Goal: Task Accomplishment & Management: Manage account settings

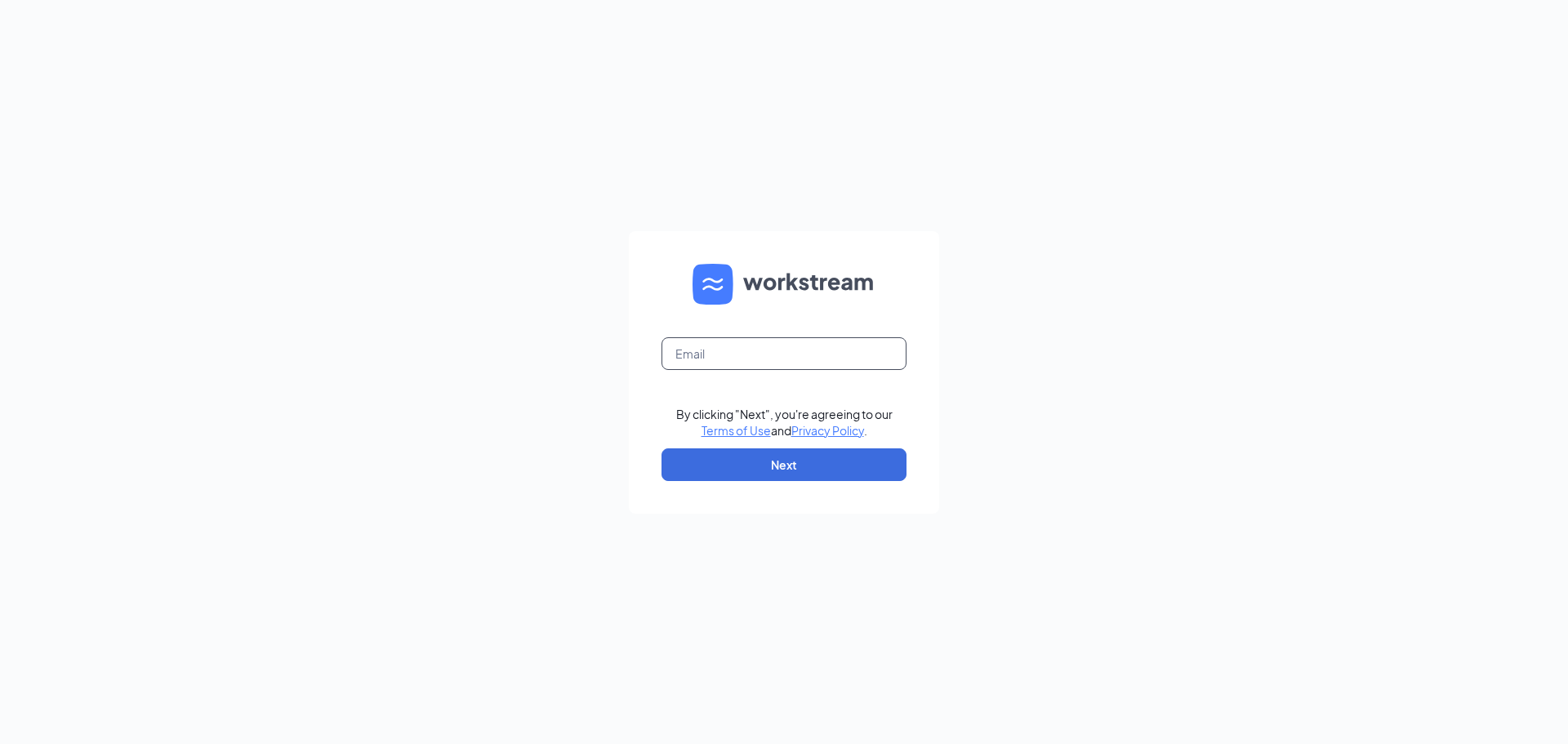
click at [760, 351] on input "text" at bounding box center [784, 353] width 245 height 33
type input "[EMAIL_ADDRESS][DOMAIN_NAME]"
click at [821, 463] on button "Next" at bounding box center [784, 465] width 245 height 33
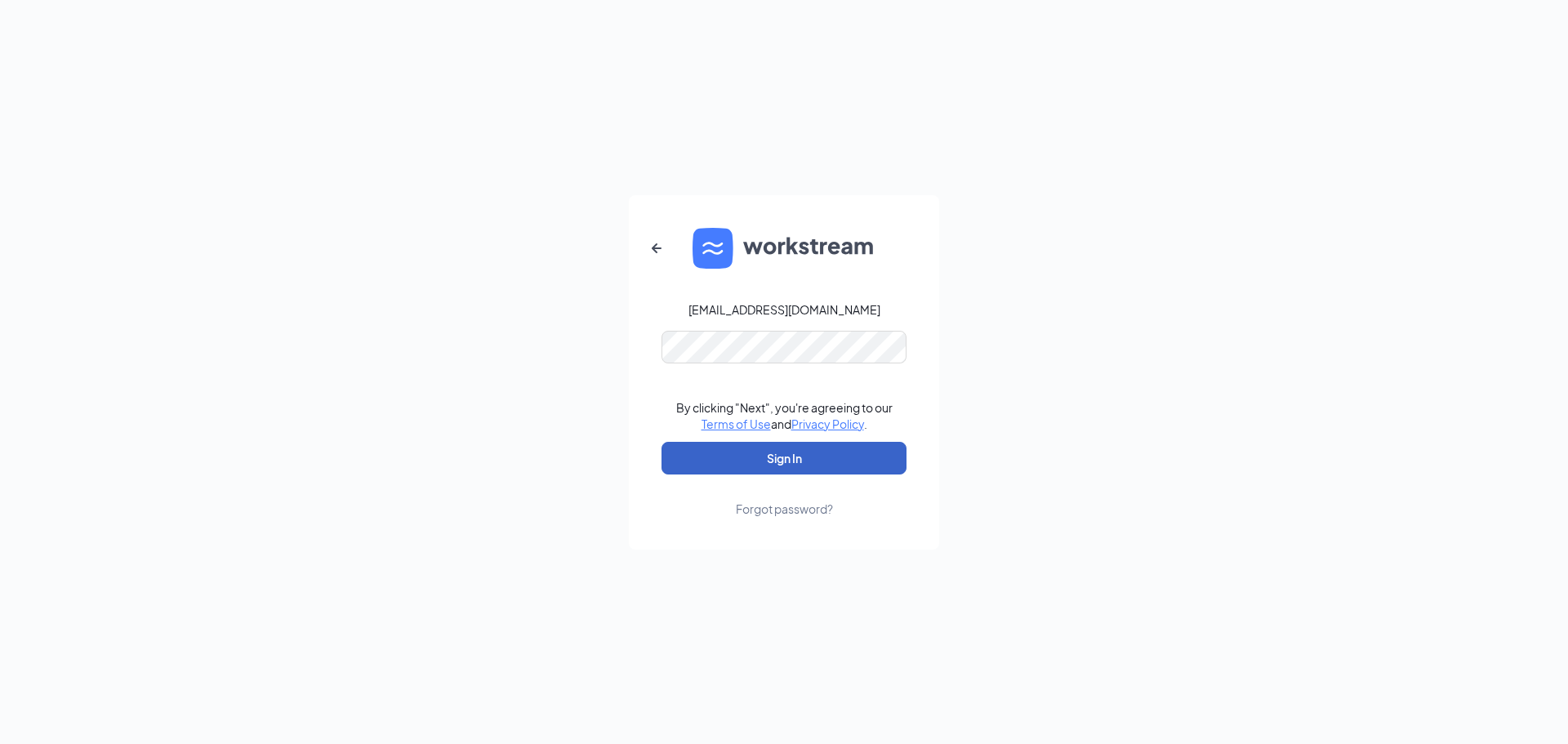
click at [779, 461] on button "Sign In" at bounding box center [784, 458] width 245 height 33
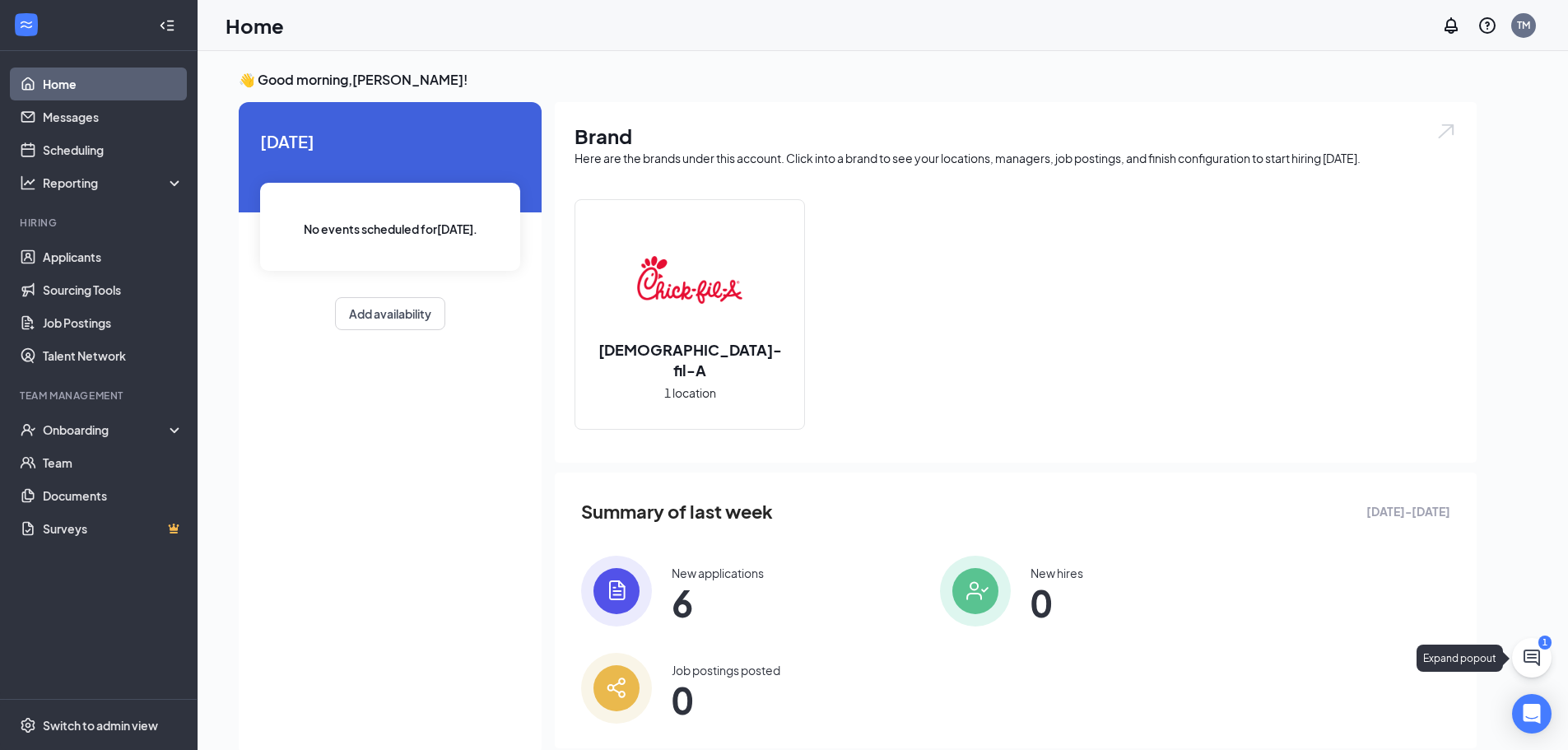
click at [1534, 648] on icon "ChatActive" at bounding box center [1531, 658] width 20 height 20
click at [1320, 735] on div "1" at bounding box center [1324, 729] width 22 height 20
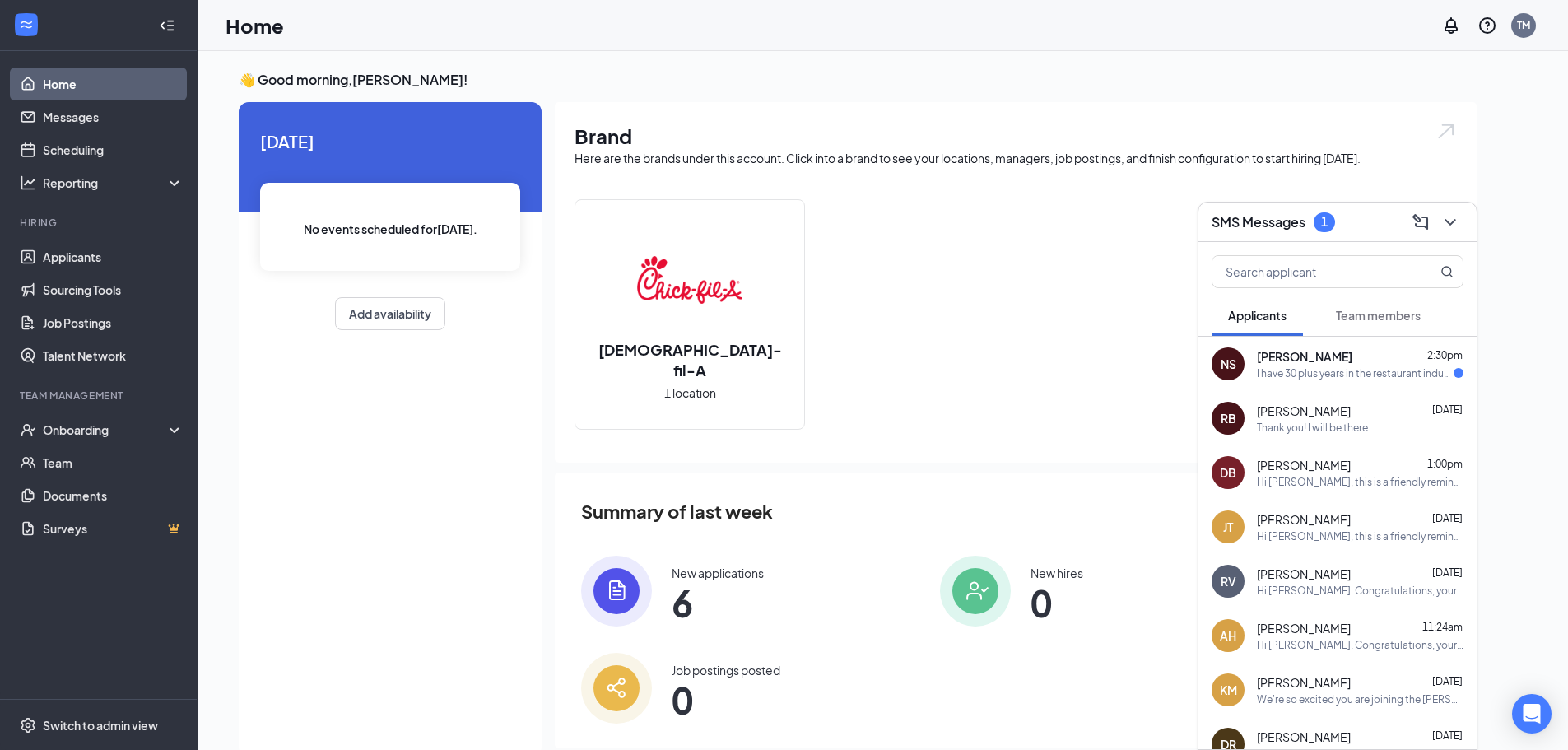
click at [1332, 368] on div "I have 30 plus years in the restaurant industry. Customer service skills, atten…" at bounding box center [1355, 373] width 197 height 14
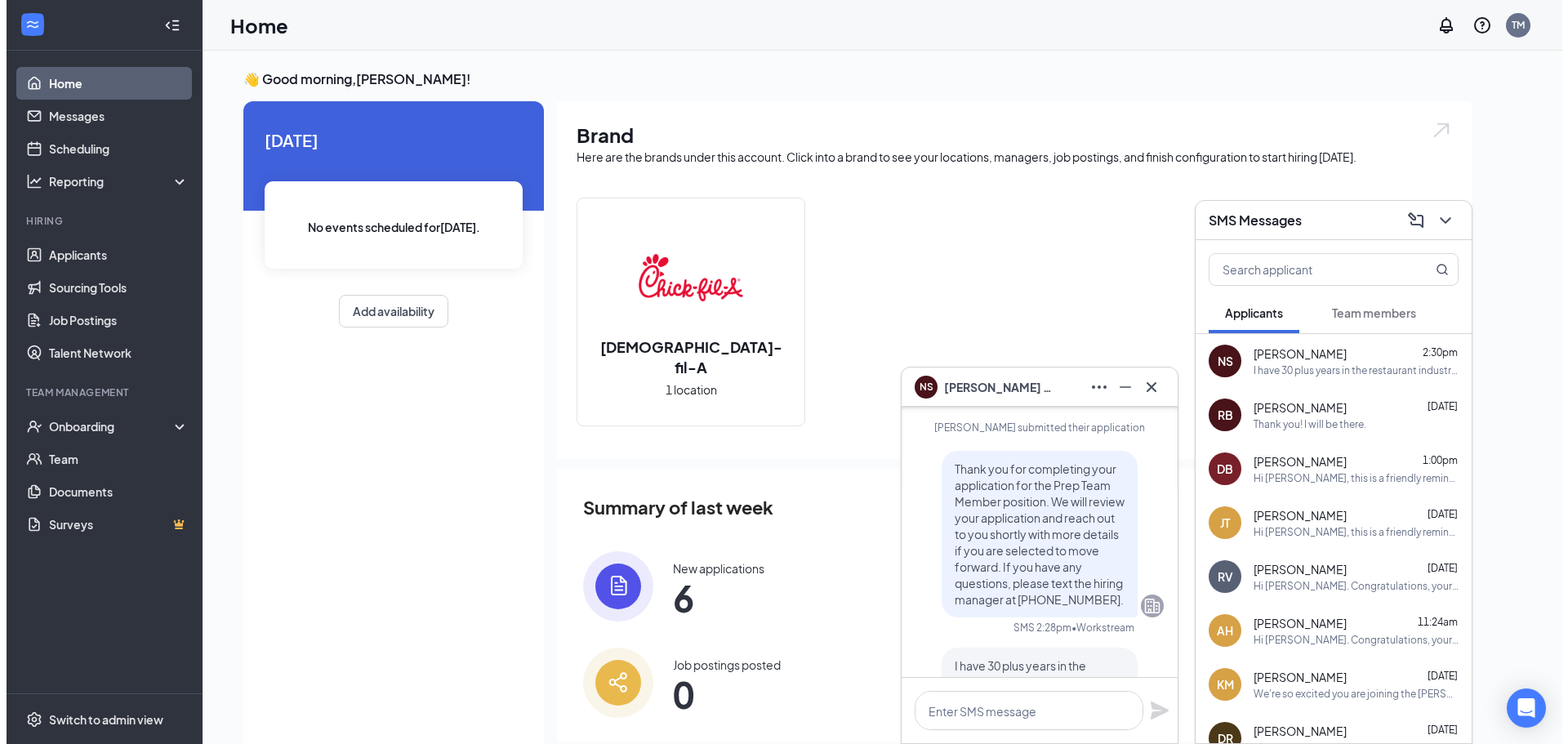
scroll to position [-81, 0]
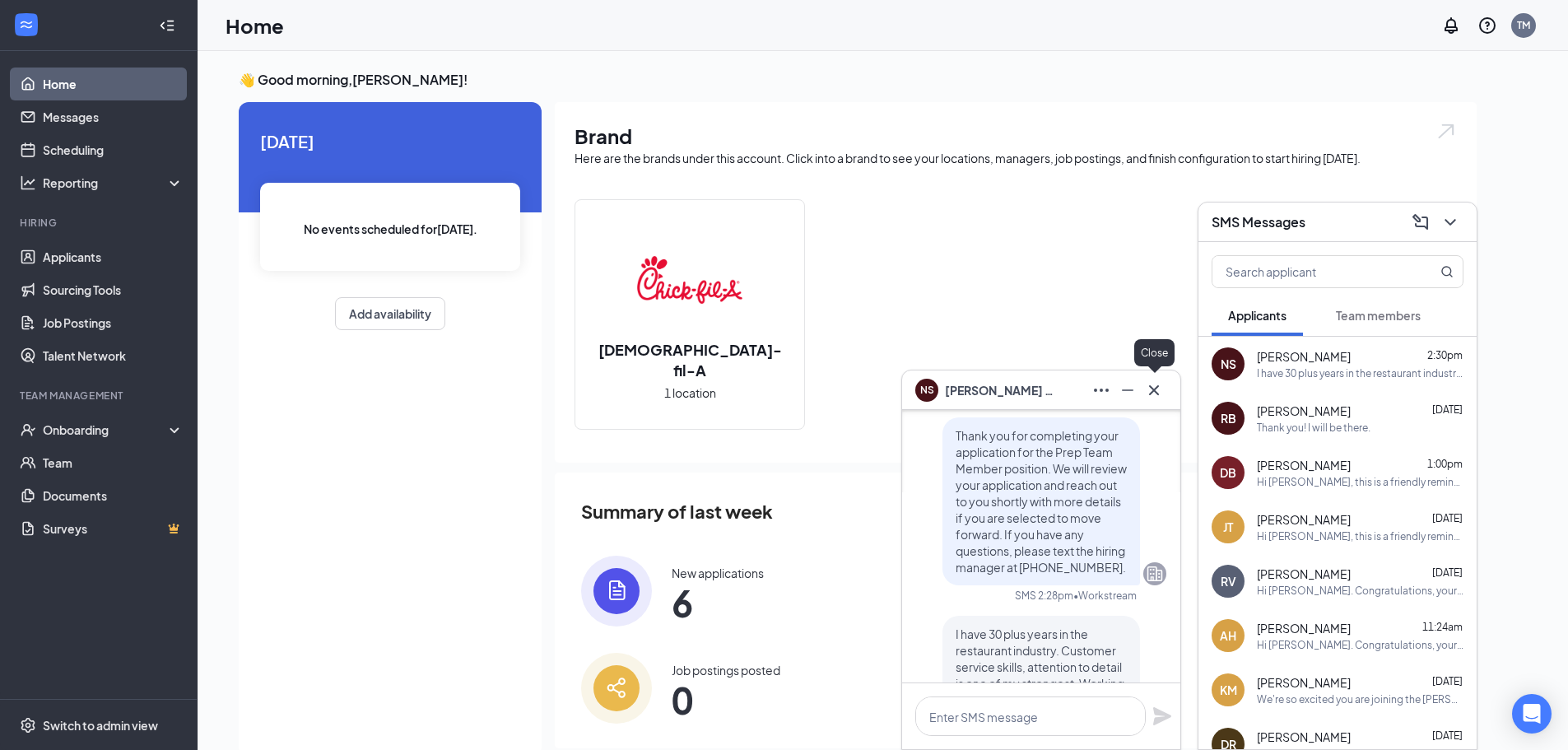
click at [1161, 386] on icon "Cross" at bounding box center [1153, 390] width 20 height 20
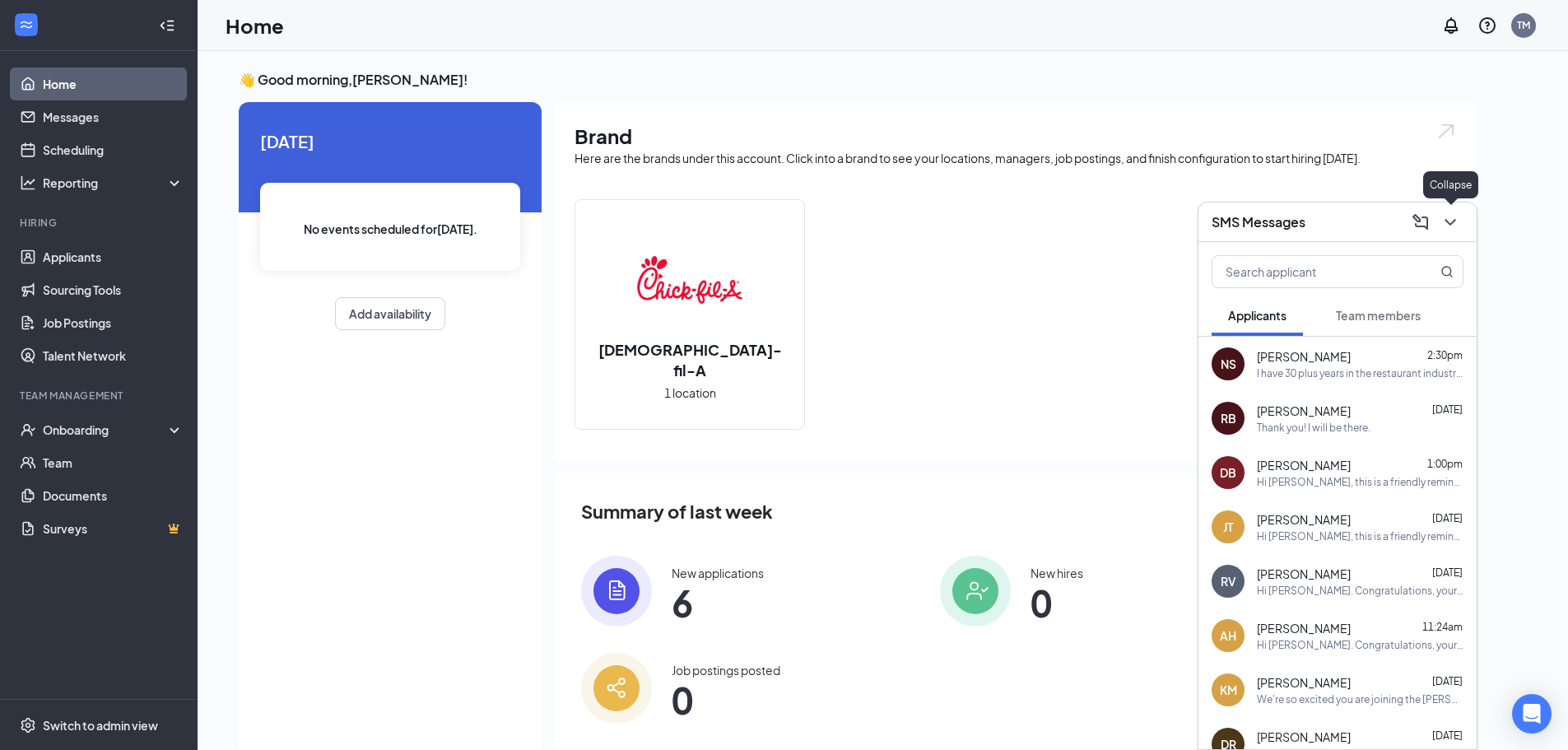
click at [1461, 220] on button at bounding box center [1450, 222] width 26 height 26
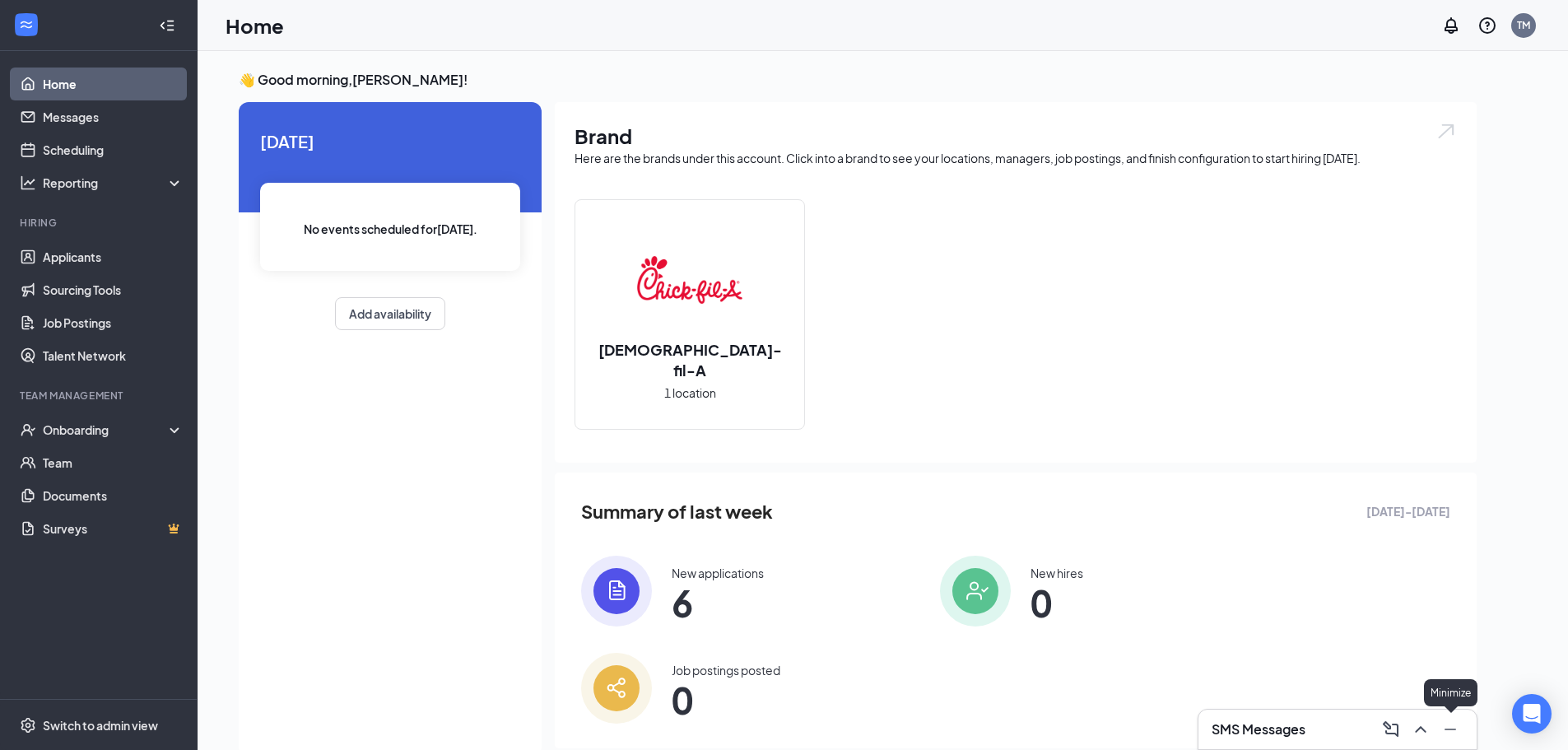
click at [1450, 728] on icon "Minimize" at bounding box center [1450, 729] width 20 height 20
click at [101, 271] on link "Applicants" at bounding box center [112, 256] width 140 height 33
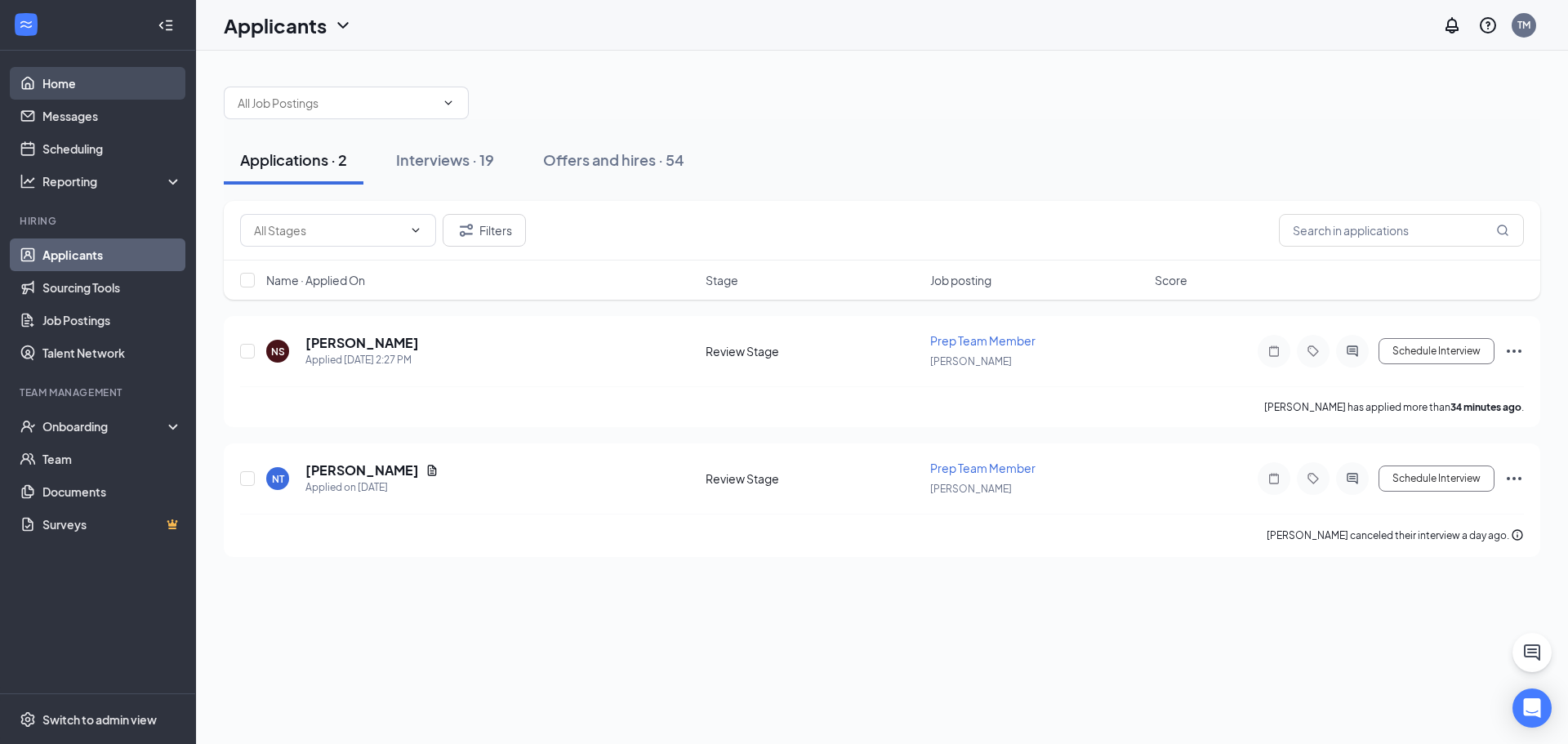
click at [76, 87] on link "Home" at bounding box center [111, 83] width 139 height 33
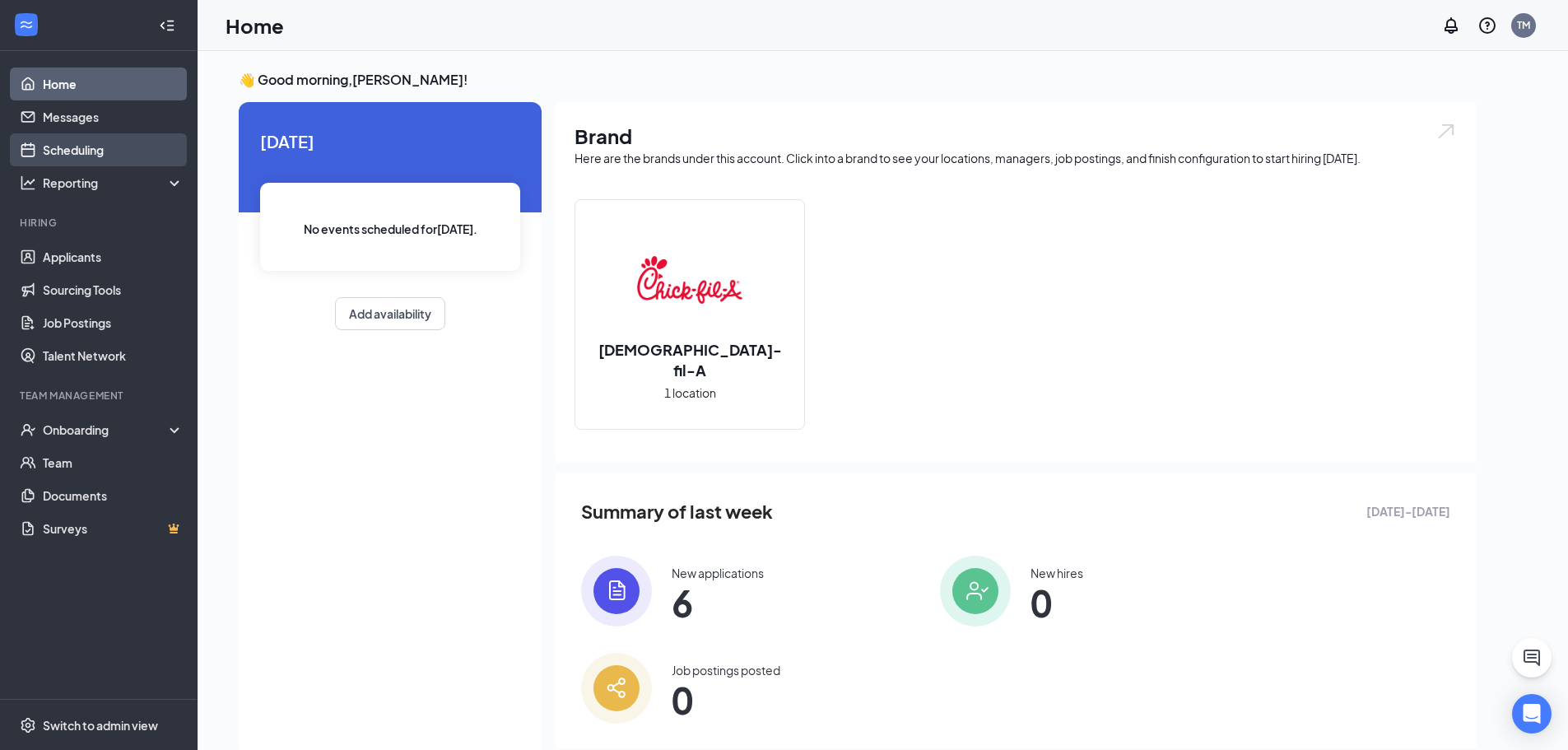
click at [88, 150] on link "Scheduling" at bounding box center [112, 150] width 140 height 33
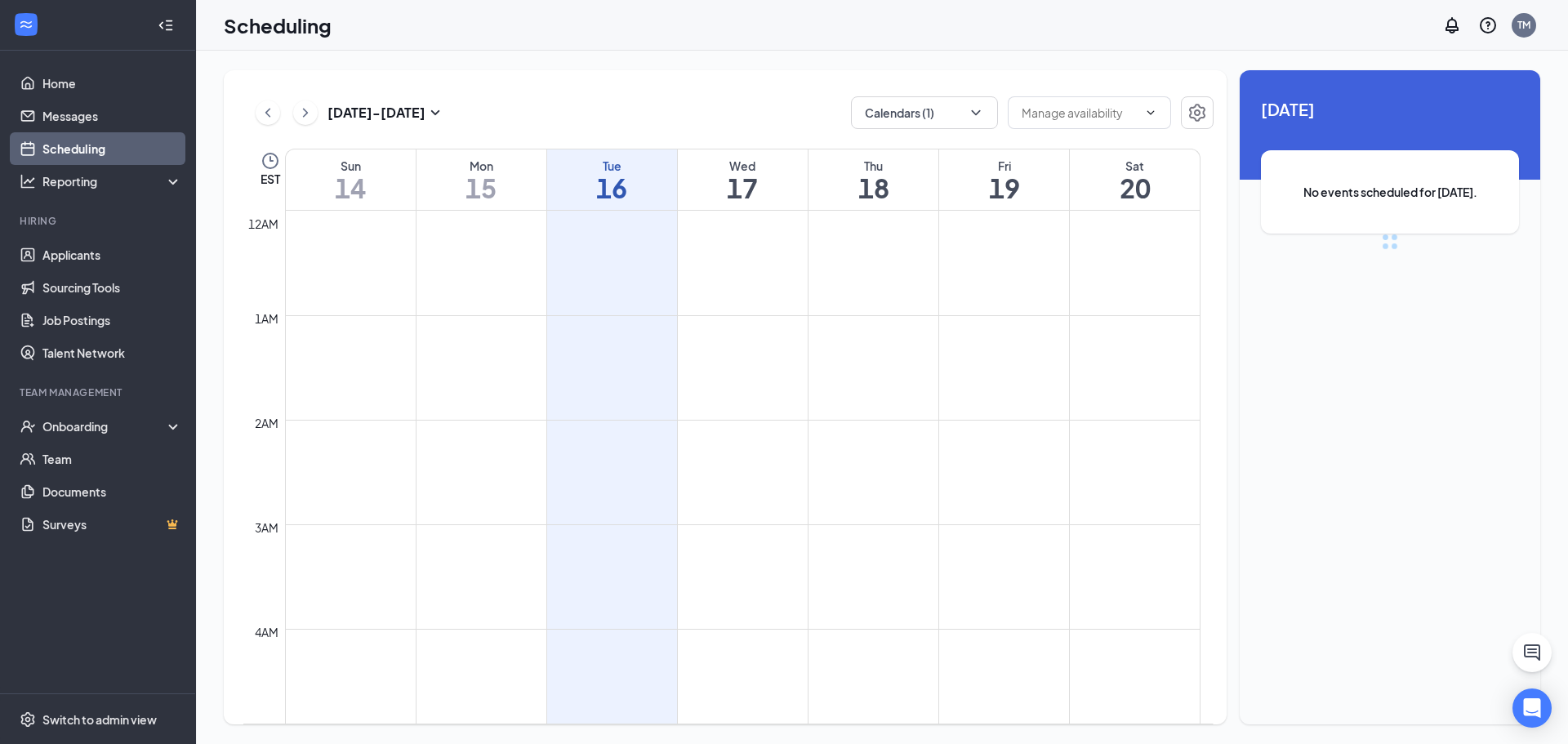
scroll to position [803, 0]
click at [710, 178] on h1 "17" at bounding box center [742, 188] width 130 height 28
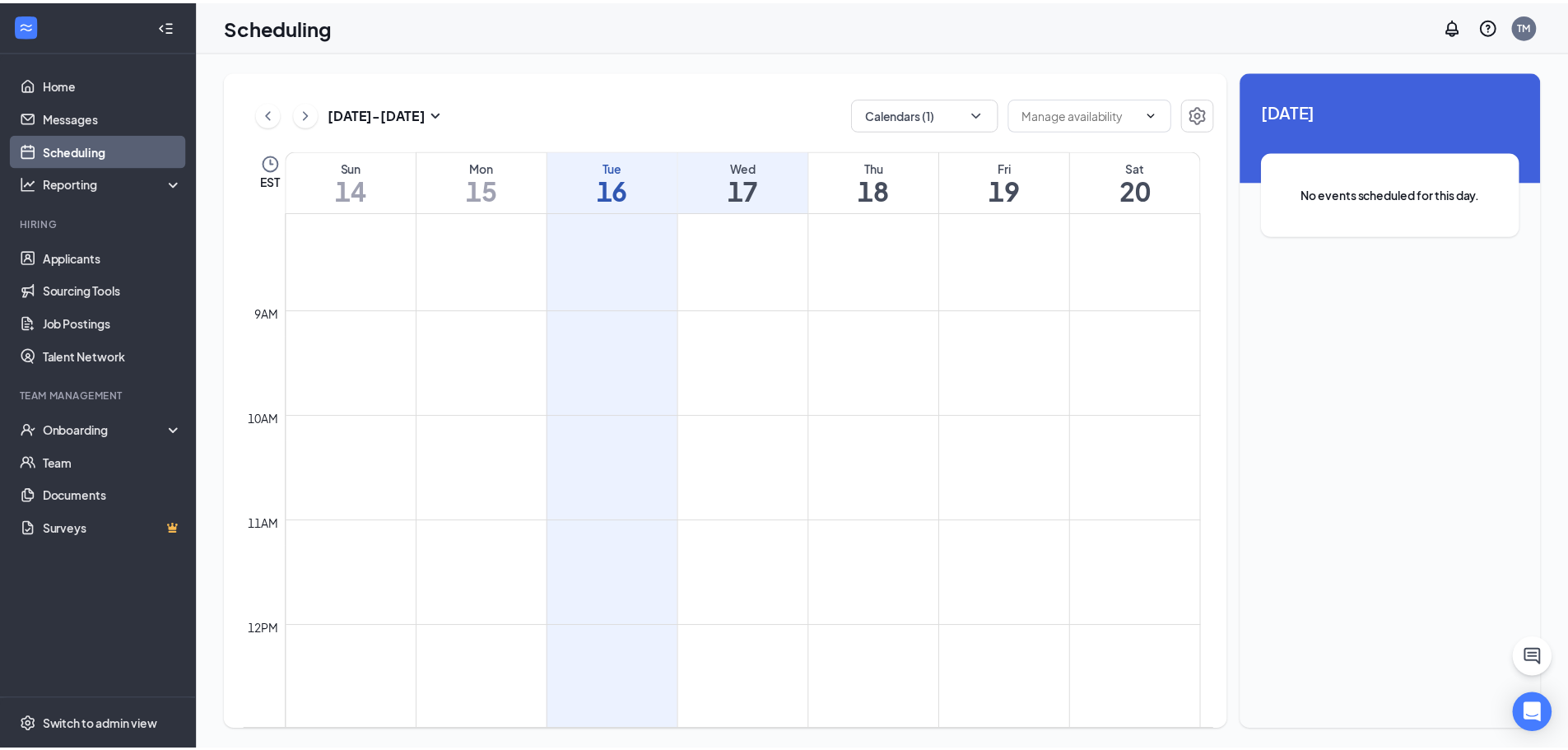
scroll to position [891, 0]
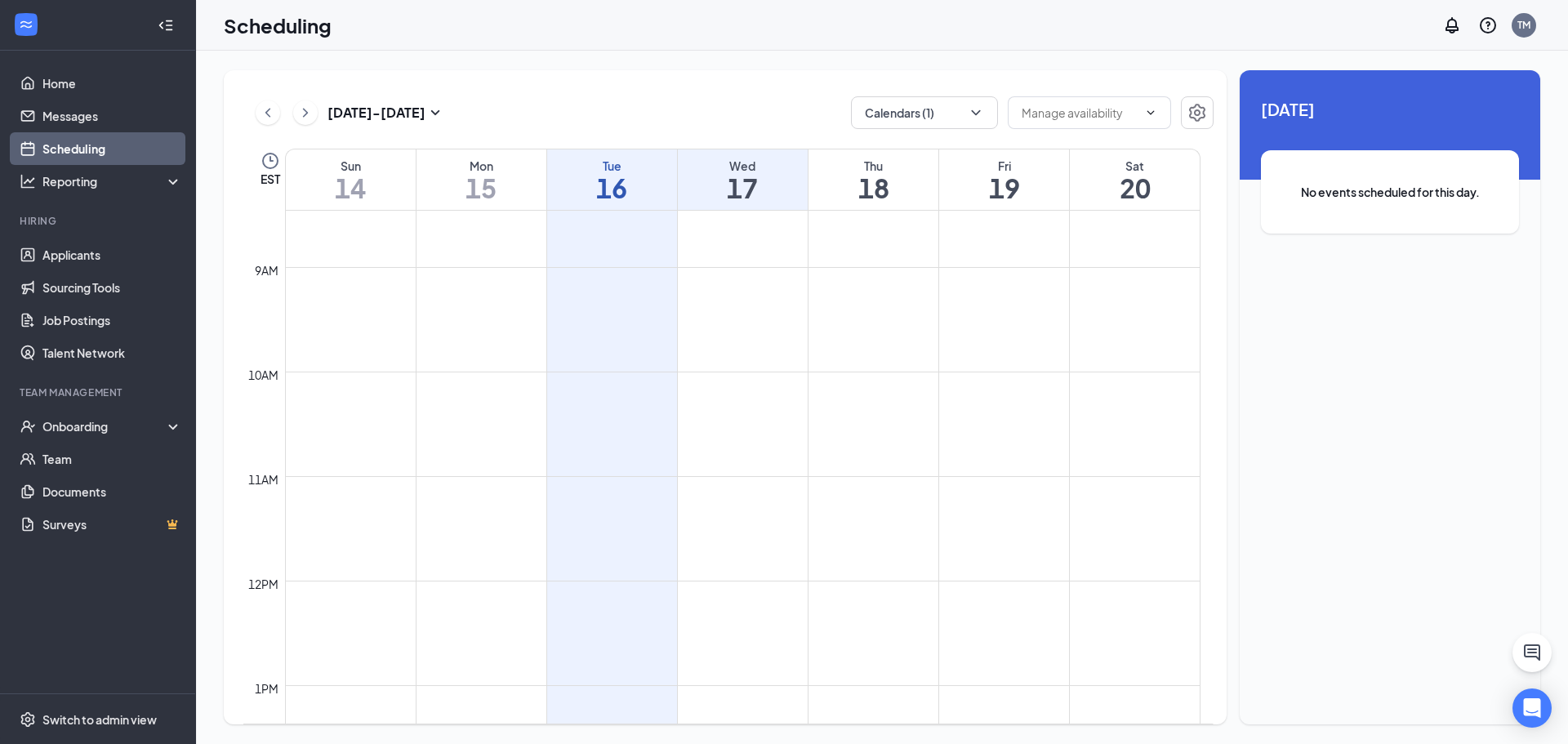
click at [885, 188] on h1 "18" at bounding box center [873, 188] width 130 height 28
click at [1032, 189] on h1 "19" at bounding box center [1004, 188] width 130 height 28
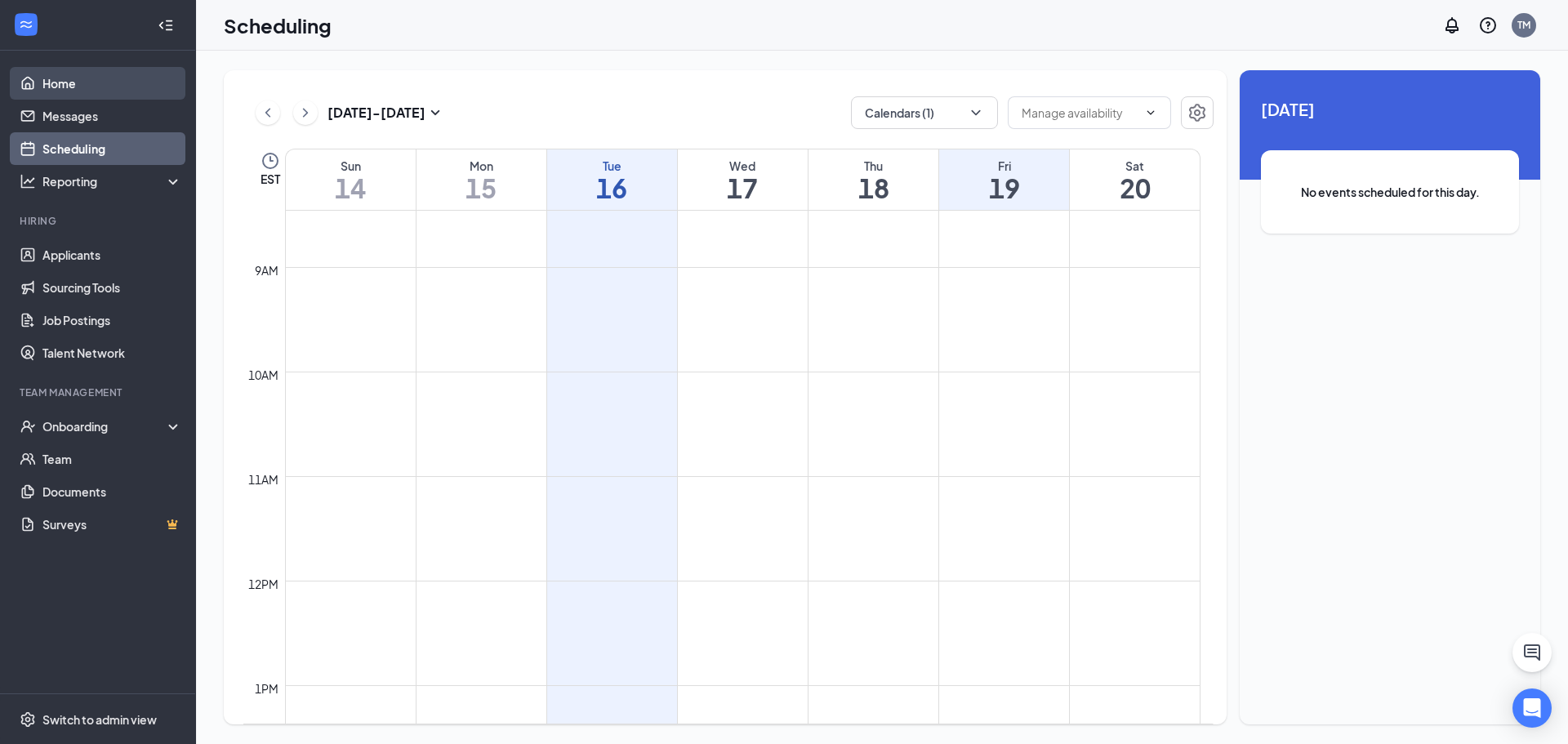
click at [53, 81] on link "Home" at bounding box center [111, 83] width 139 height 33
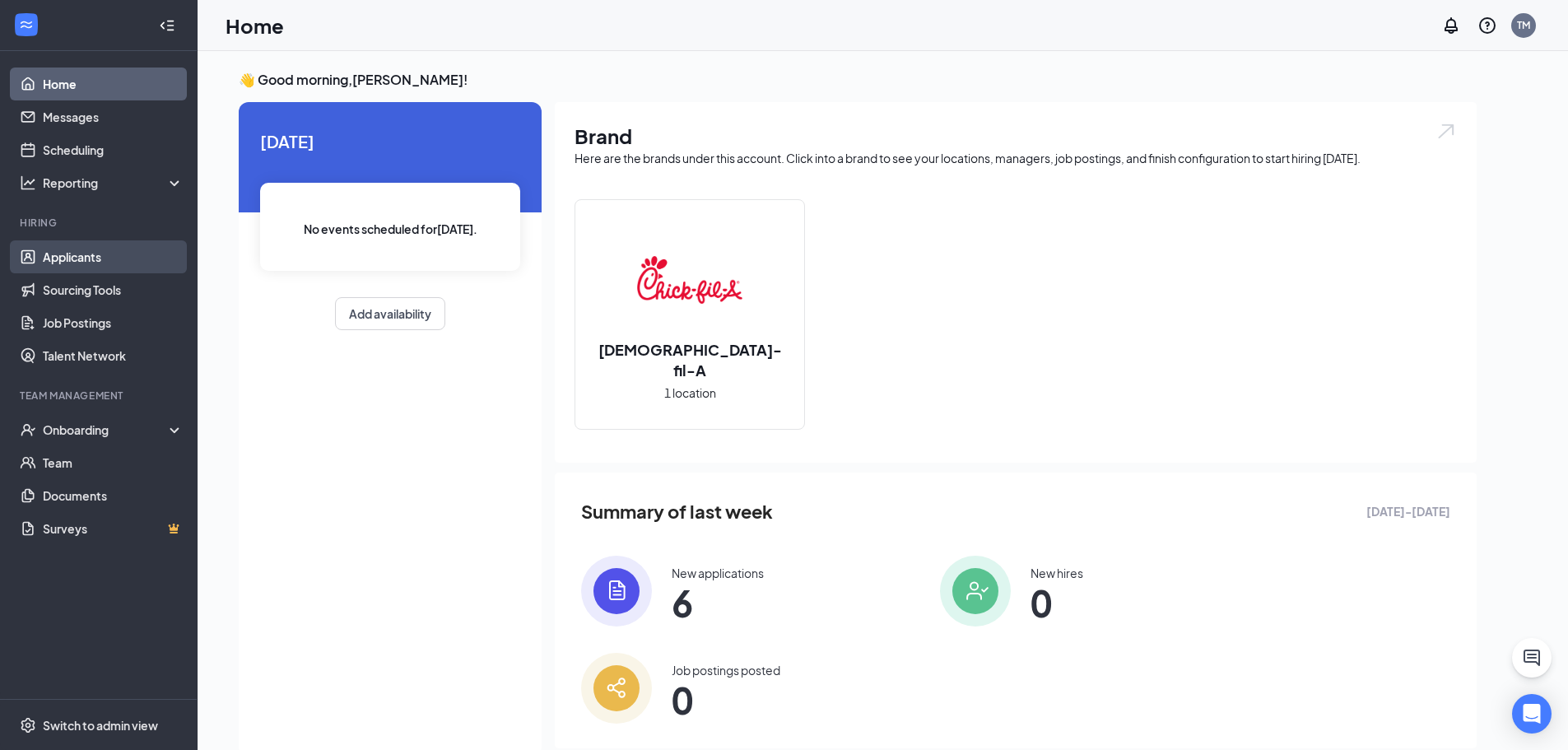
click at [91, 268] on link "Applicants" at bounding box center [112, 256] width 140 height 33
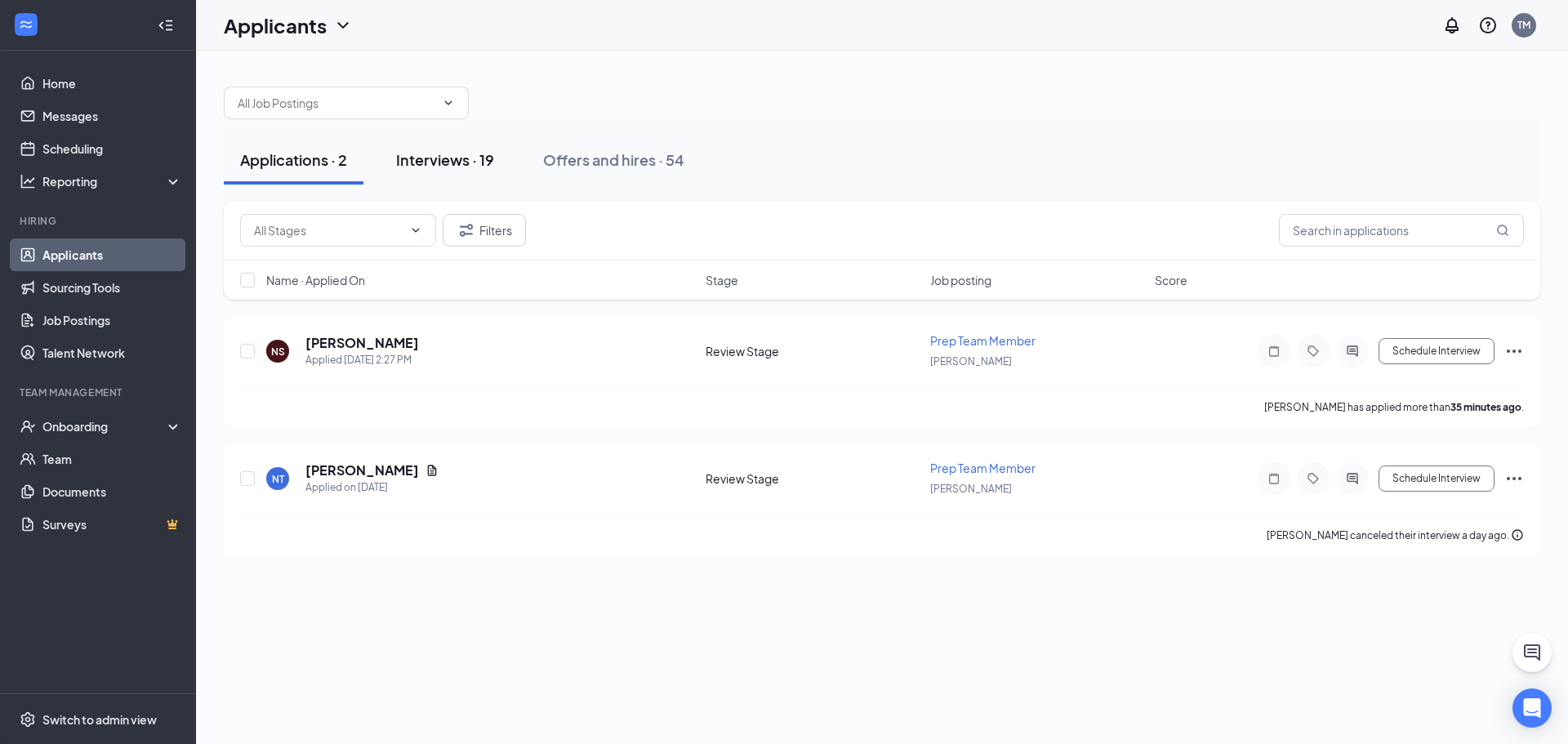
click at [424, 167] on div "Interviews · 19" at bounding box center [445, 160] width 98 height 21
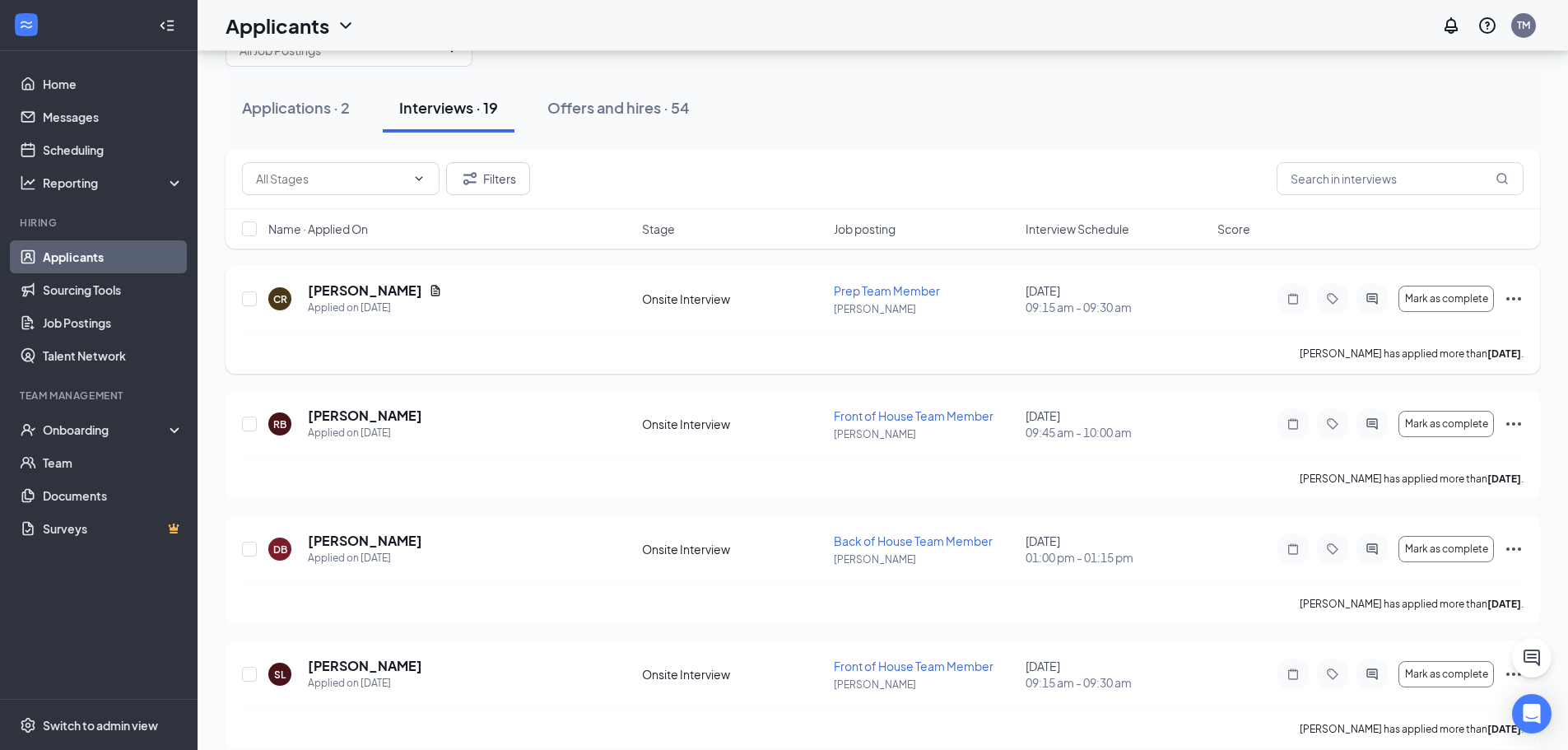
scroll to position [82, 0]
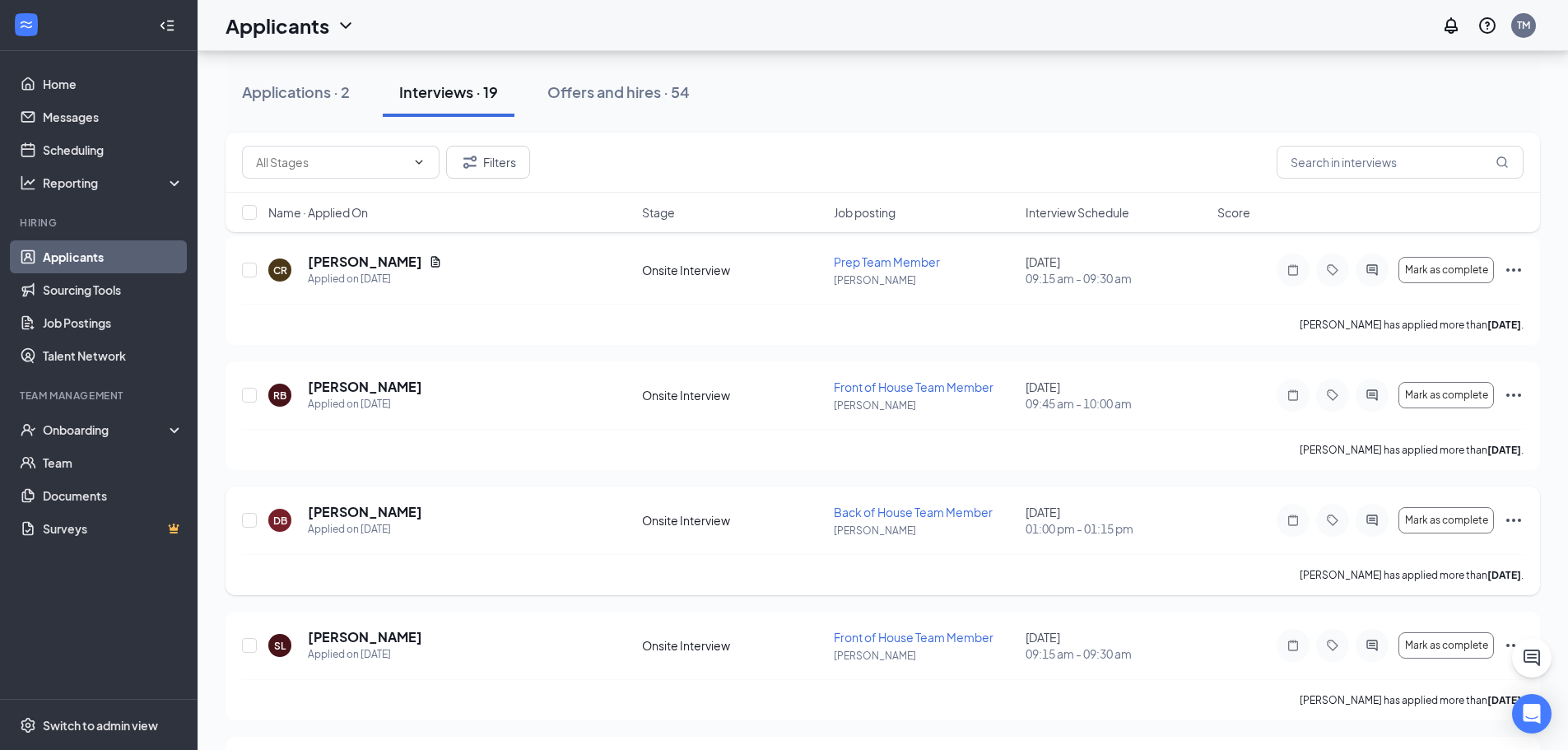
click at [1517, 515] on icon "Ellipses" at bounding box center [1513, 520] width 20 height 20
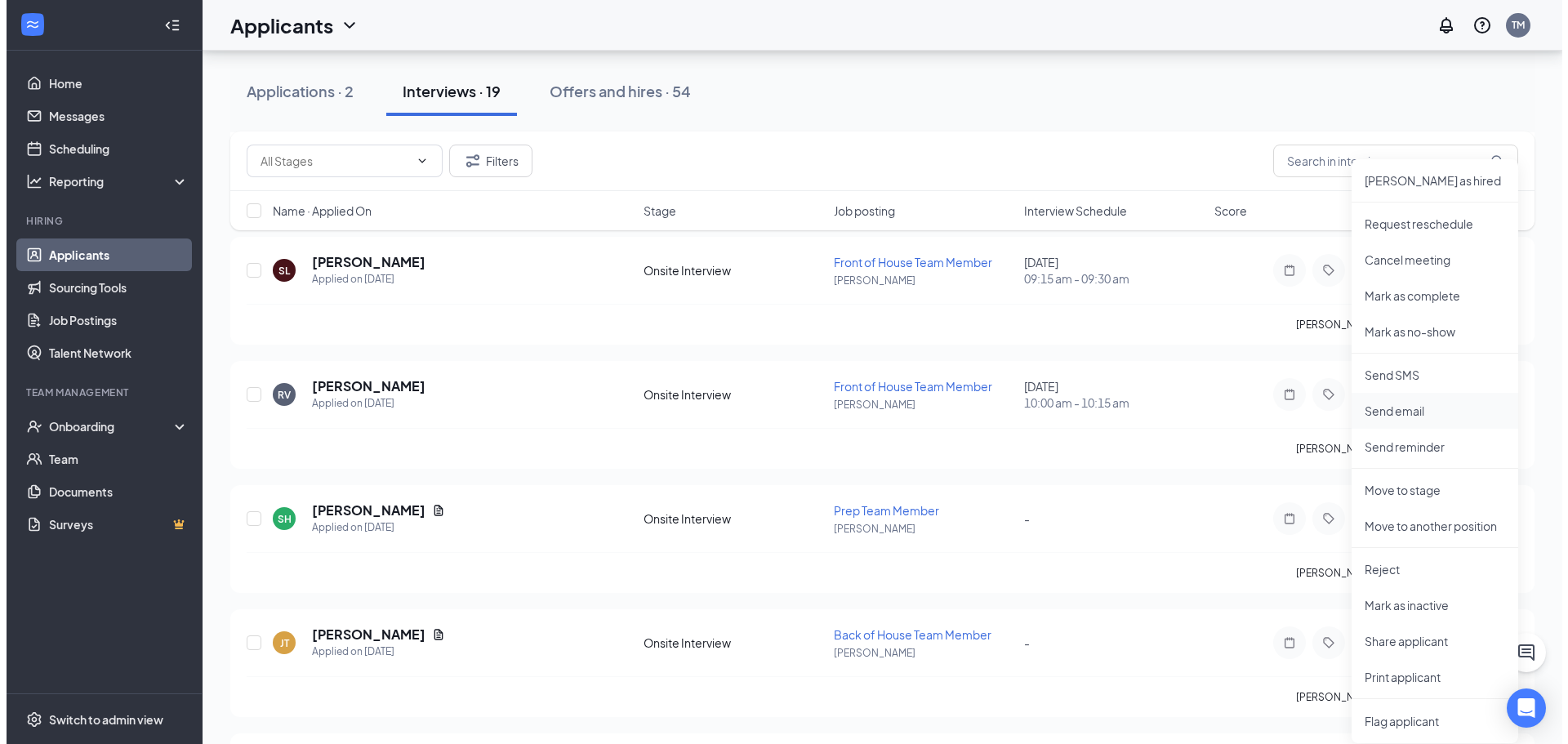
scroll to position [490, 0]
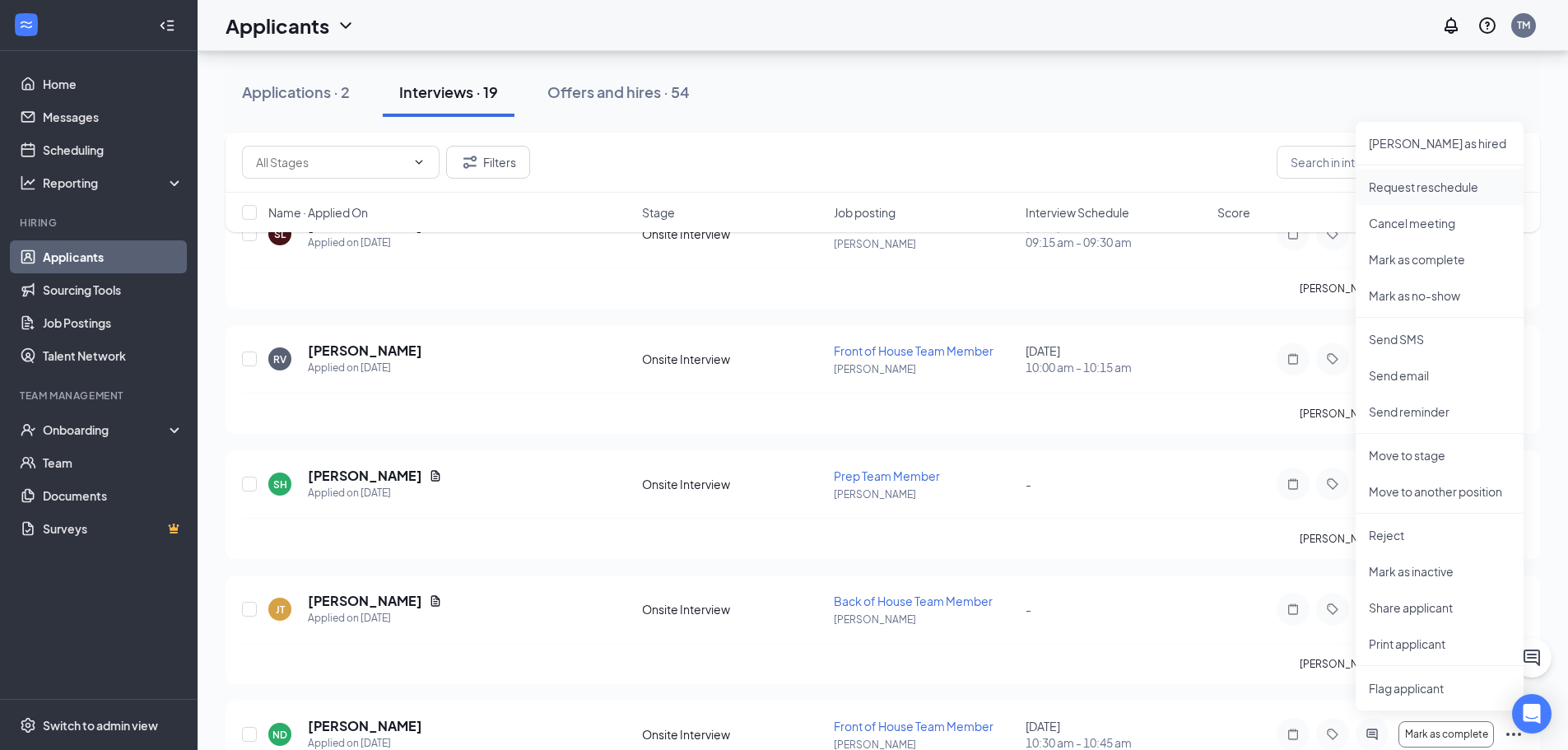
click at [1402, 188] on p "Request reschedule" at bounding box center [1440, 187] width 141 height 16
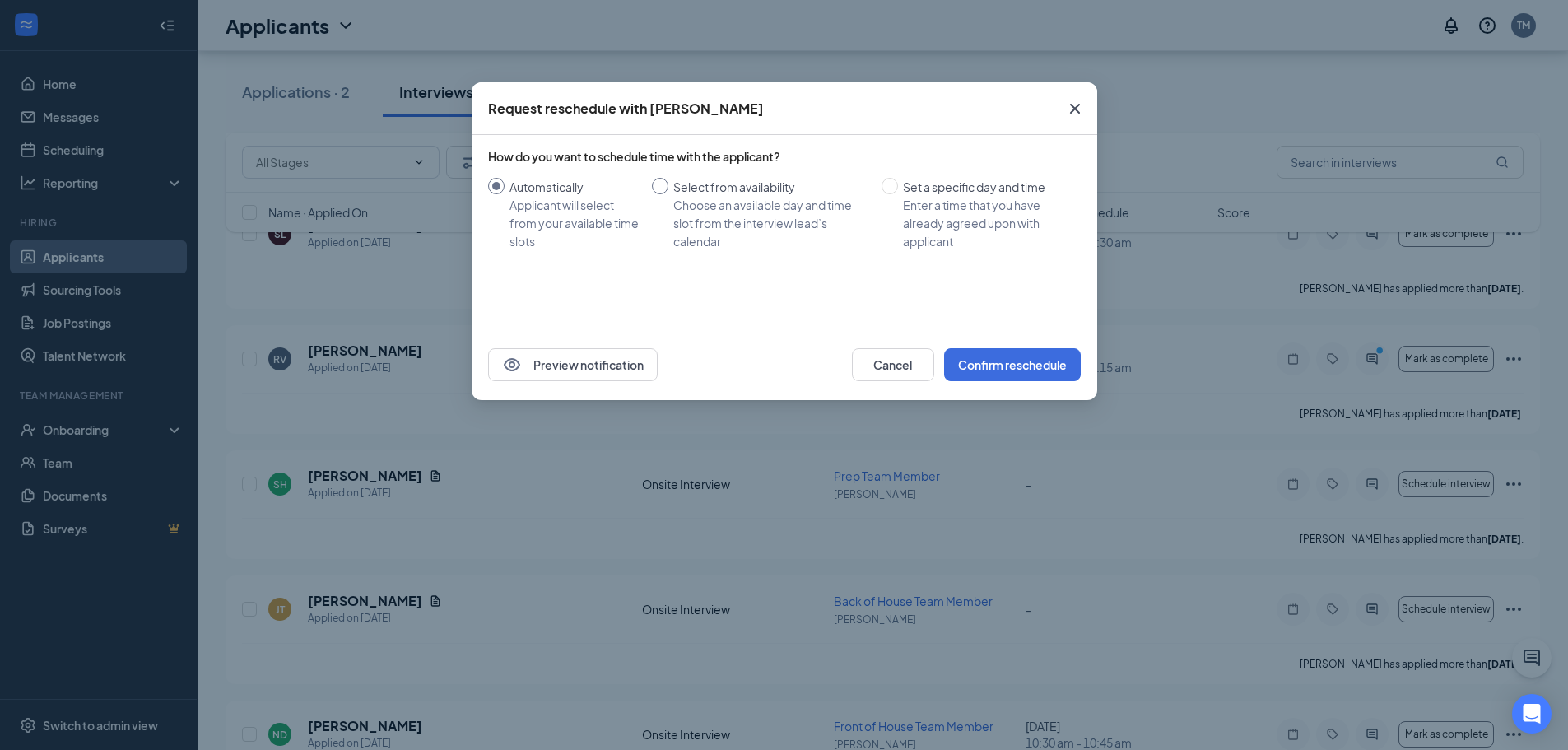
click at [660, 178] on input "Select from availability Choose an available day and time slot from the intervi…" at bounding box center [660, 186] width 16 height 16
radio input "true"
radio input "false"
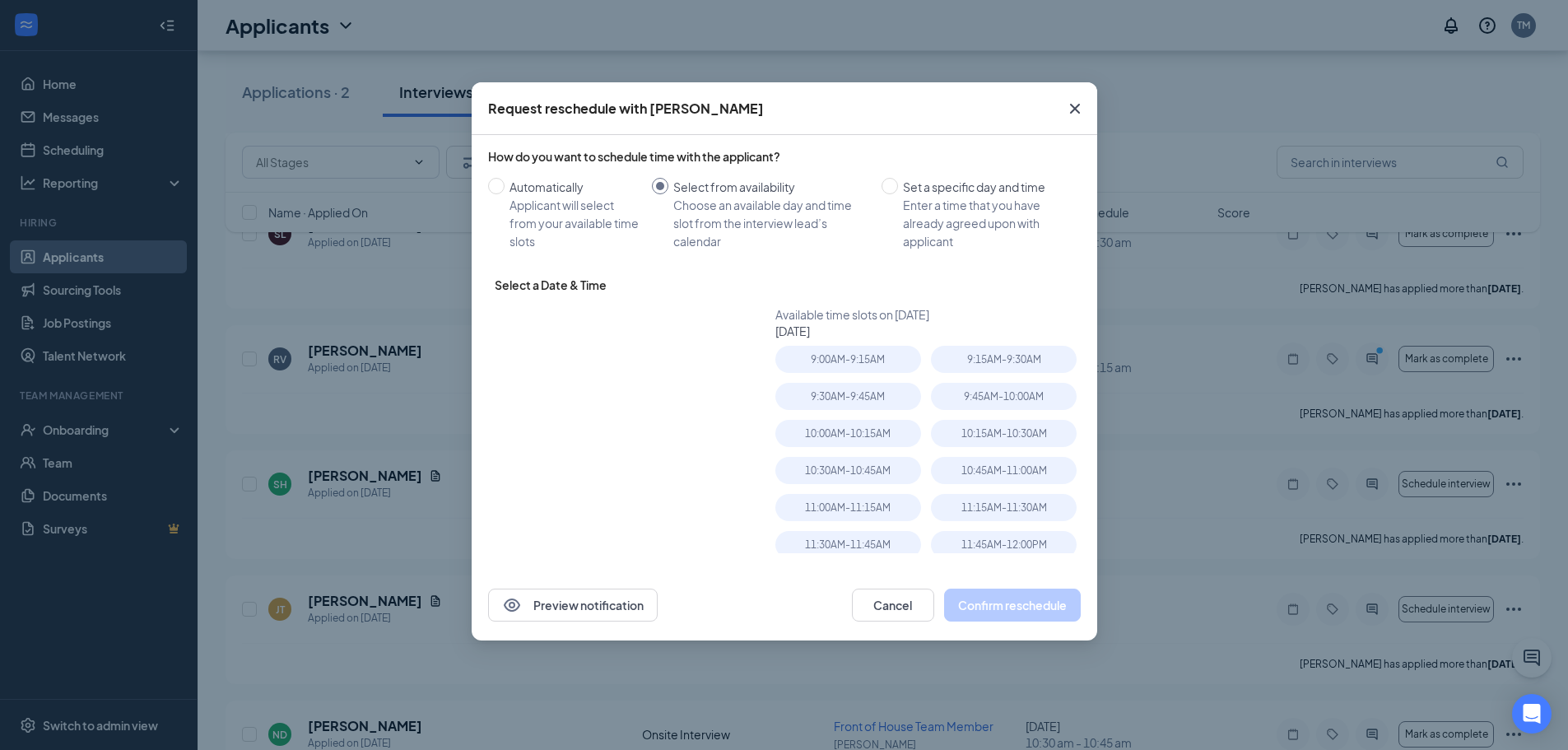
type input "[DATE]"
click at [867, 356] on div "9:00AM - 9:15AM" at bounding box center [848, 359] width 146 height 27
click at [1007, 611] on button "Confirm reschedule" at bounding box center [1012, 605] width 137 height 33
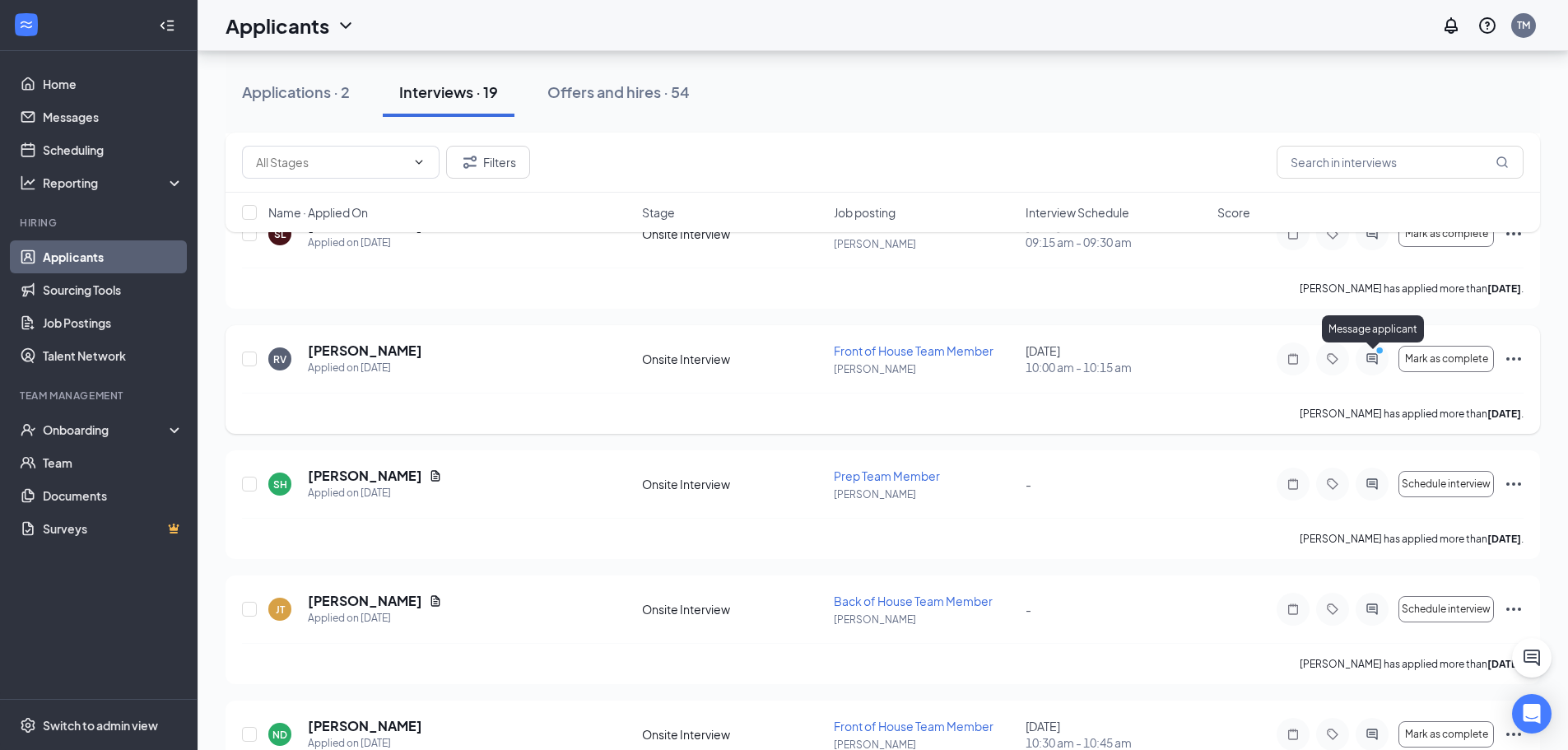
click at [1380, 354] on circle "PrimaryDot" at bounding box center [1380, 351] width 8 height 8
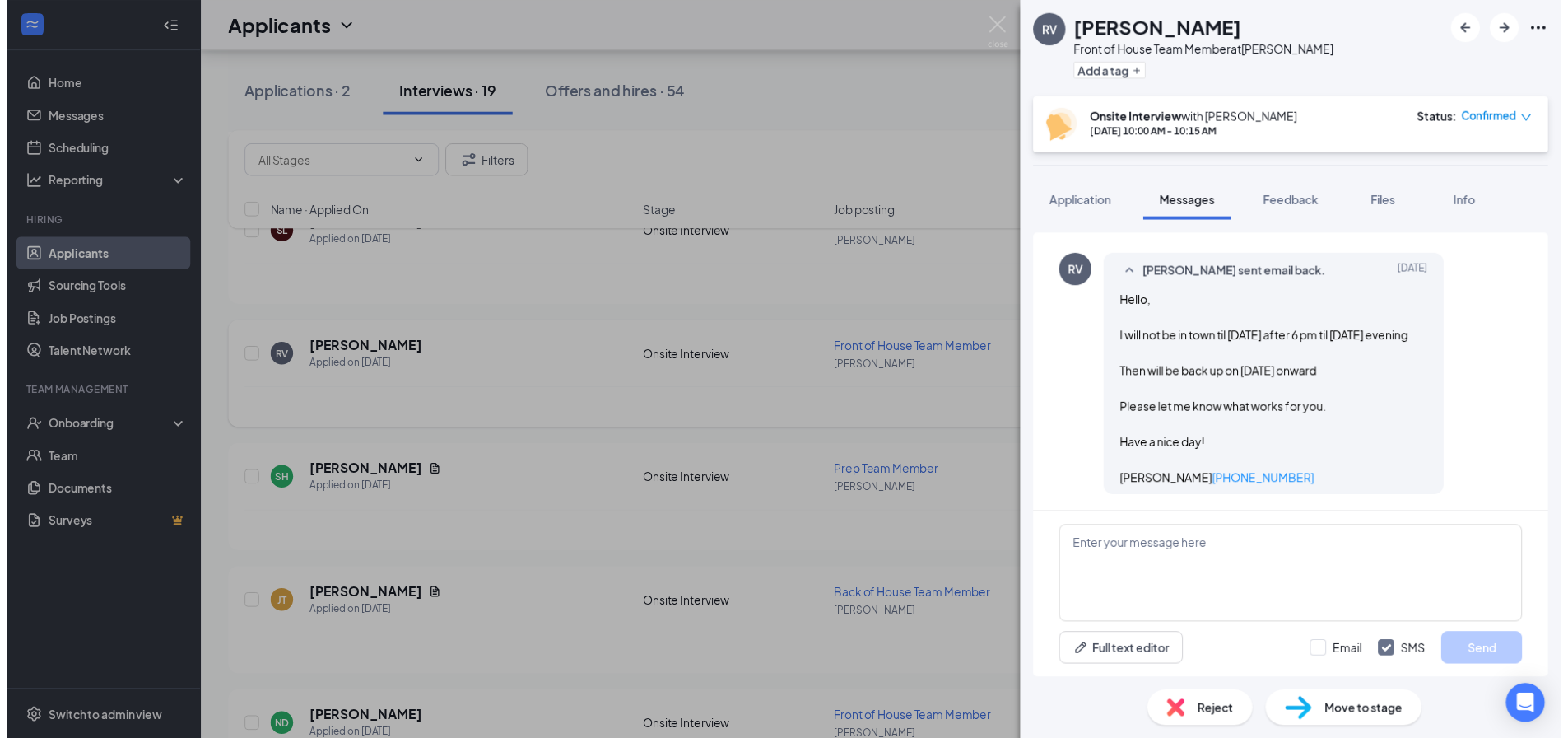
scroll to position [1004, 0]
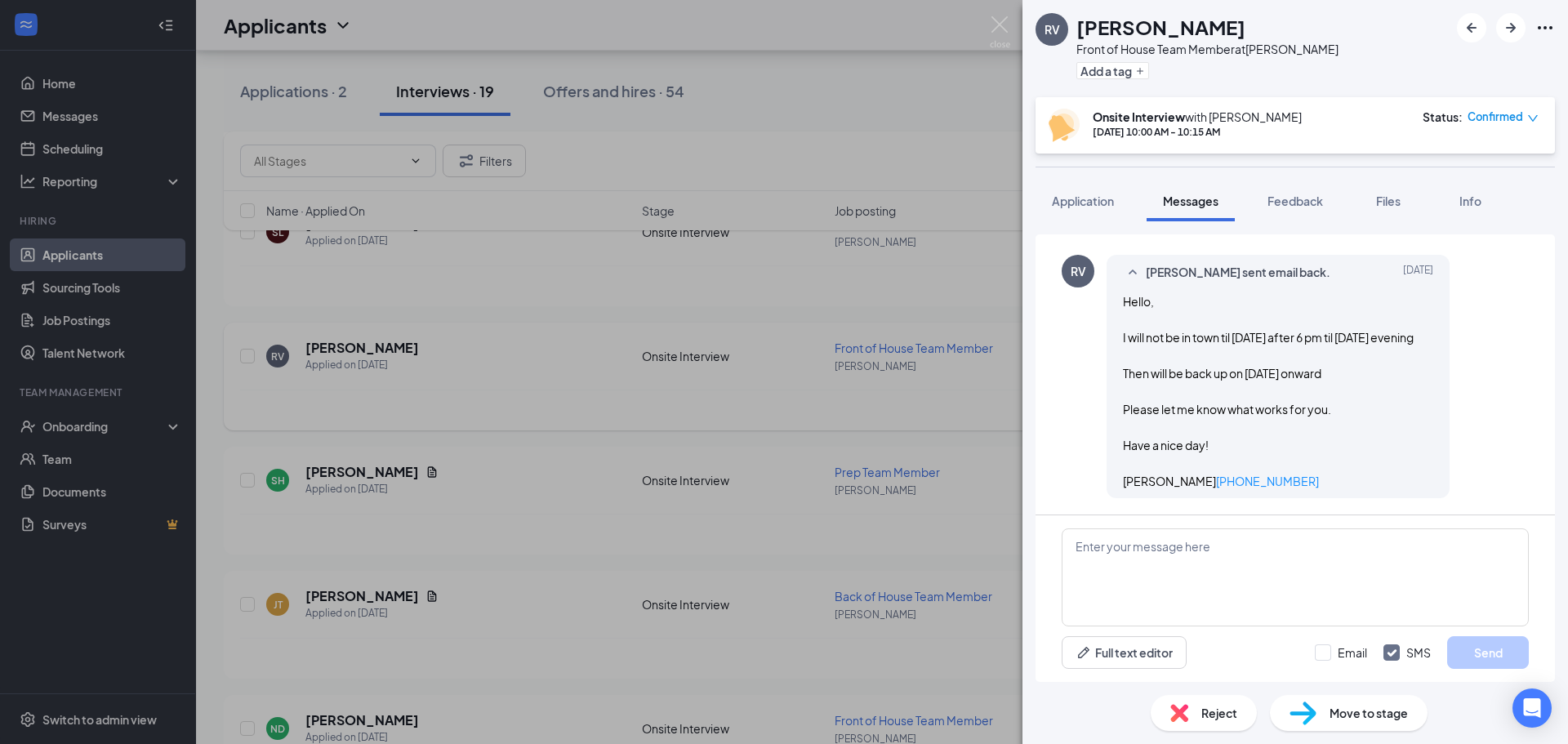
click at [948, 552] on div "RV [PERSON_NAME] Front of House Team Member at [PERSON_NAME] Add a tag Onsite I…" at bounding box center [784, 372] width 1568 height 744
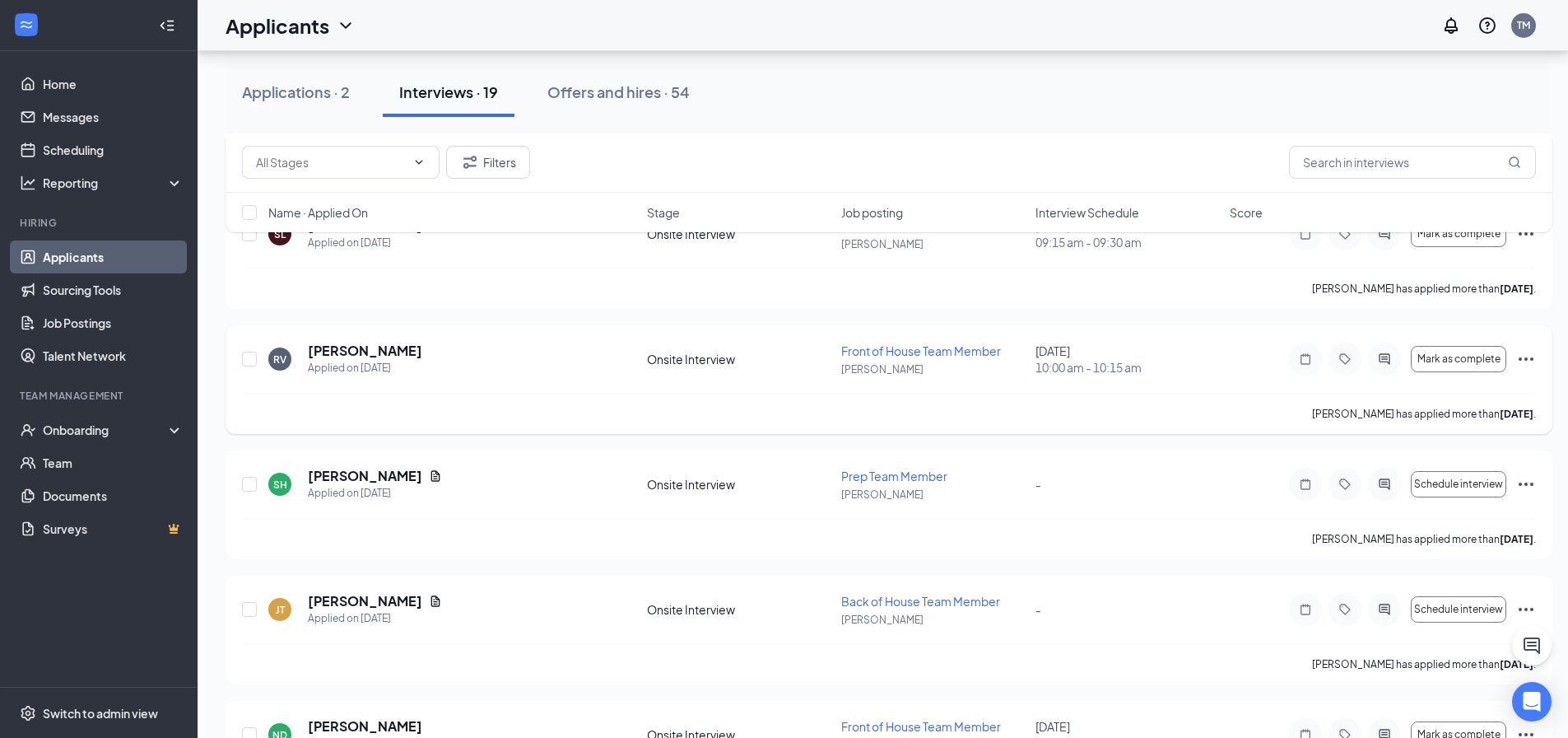
click at [1519, 359] on icon "Ellipses" at bounding box center [1527, 358] width 15 height 3
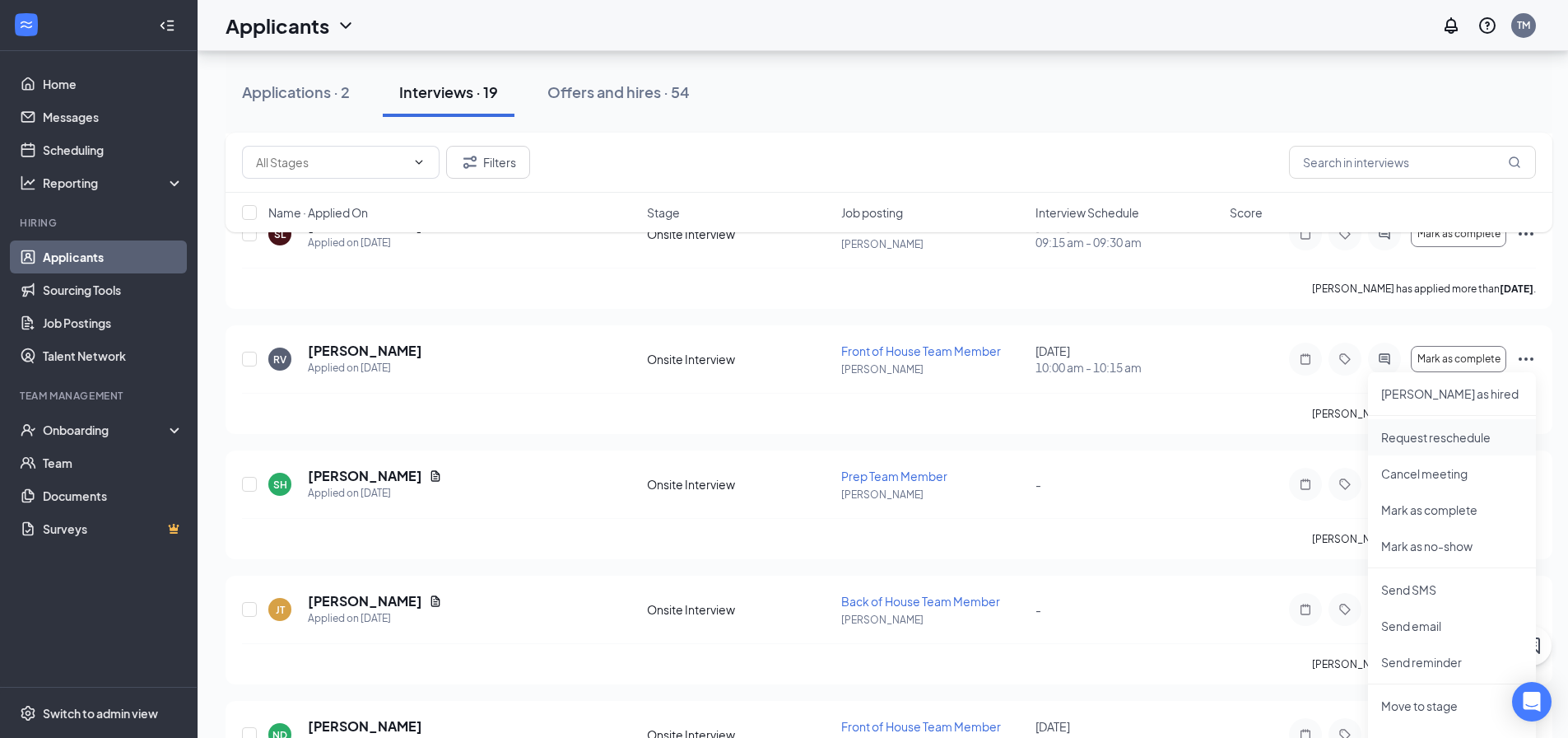
click at [1418, 438] on p "Request reschedule" at bounding box center [1452, 436] width 141 height 16
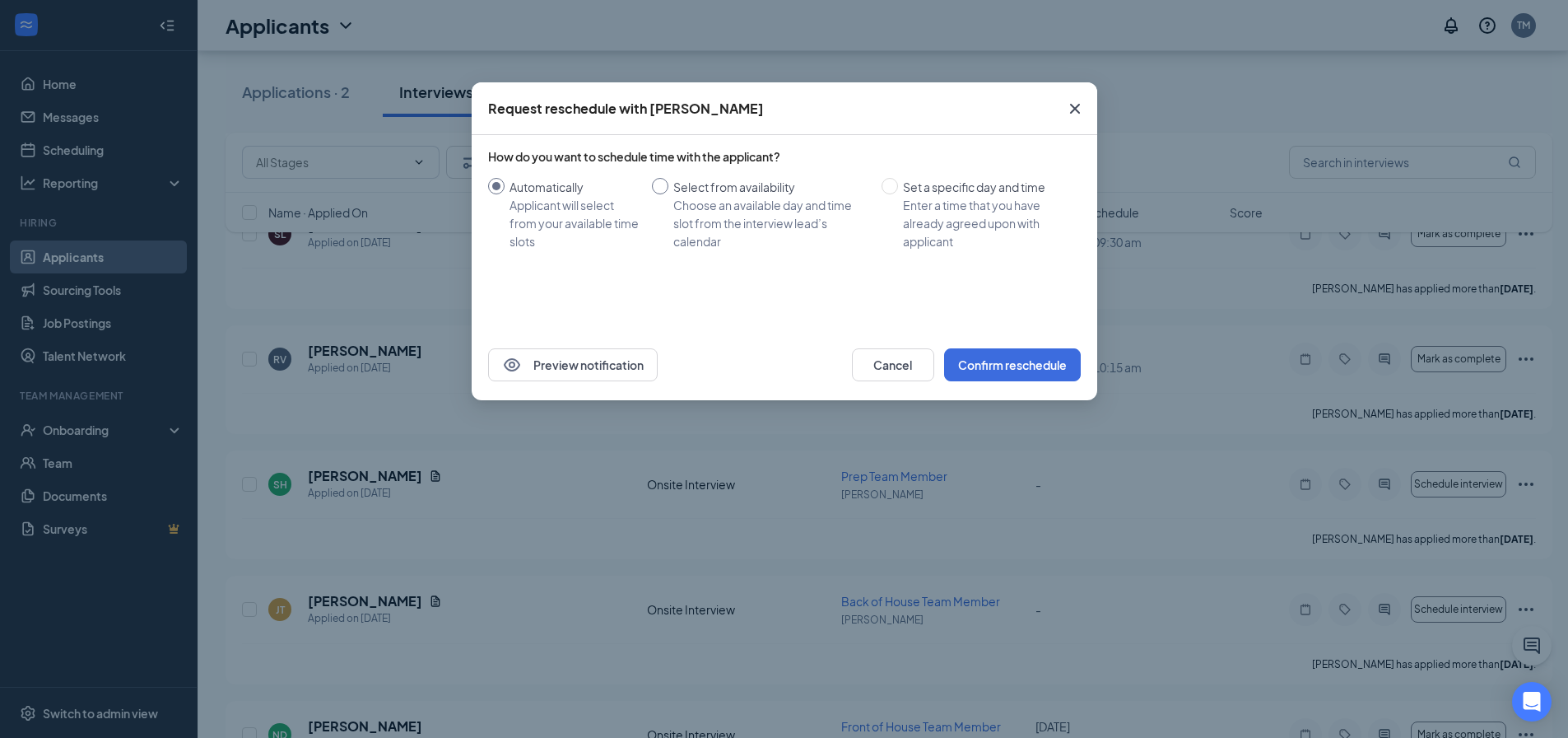
click at [667, 181] on input "Select from availability Choose an available day and time slot from the intervi…" at bounding box center [660, 186] width 16 height 16
radio input "true"
radio input "false"
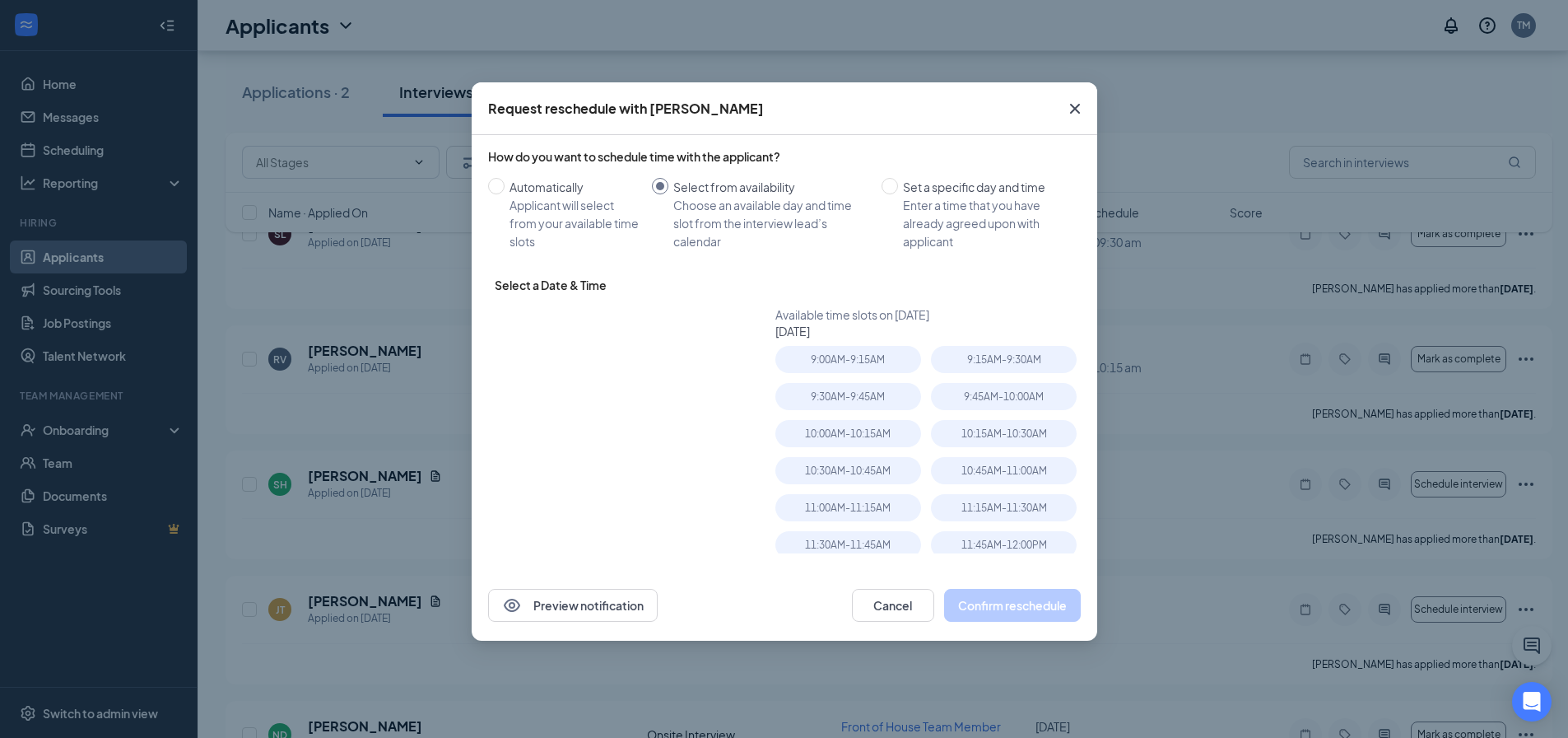
type input "[DATE]"
click at [690, 322] on span "button" at bounding box center [691, 326] width 8 height 8
click at [547, 410] on table "Su Mo Tu We Th Fr Sa 28 29 30 1 2 3 4 5 6 7 8 9 10 11 12 13 14 15 16 17 18 19 2…" at bounding box center [609, 435] width 207 height 172
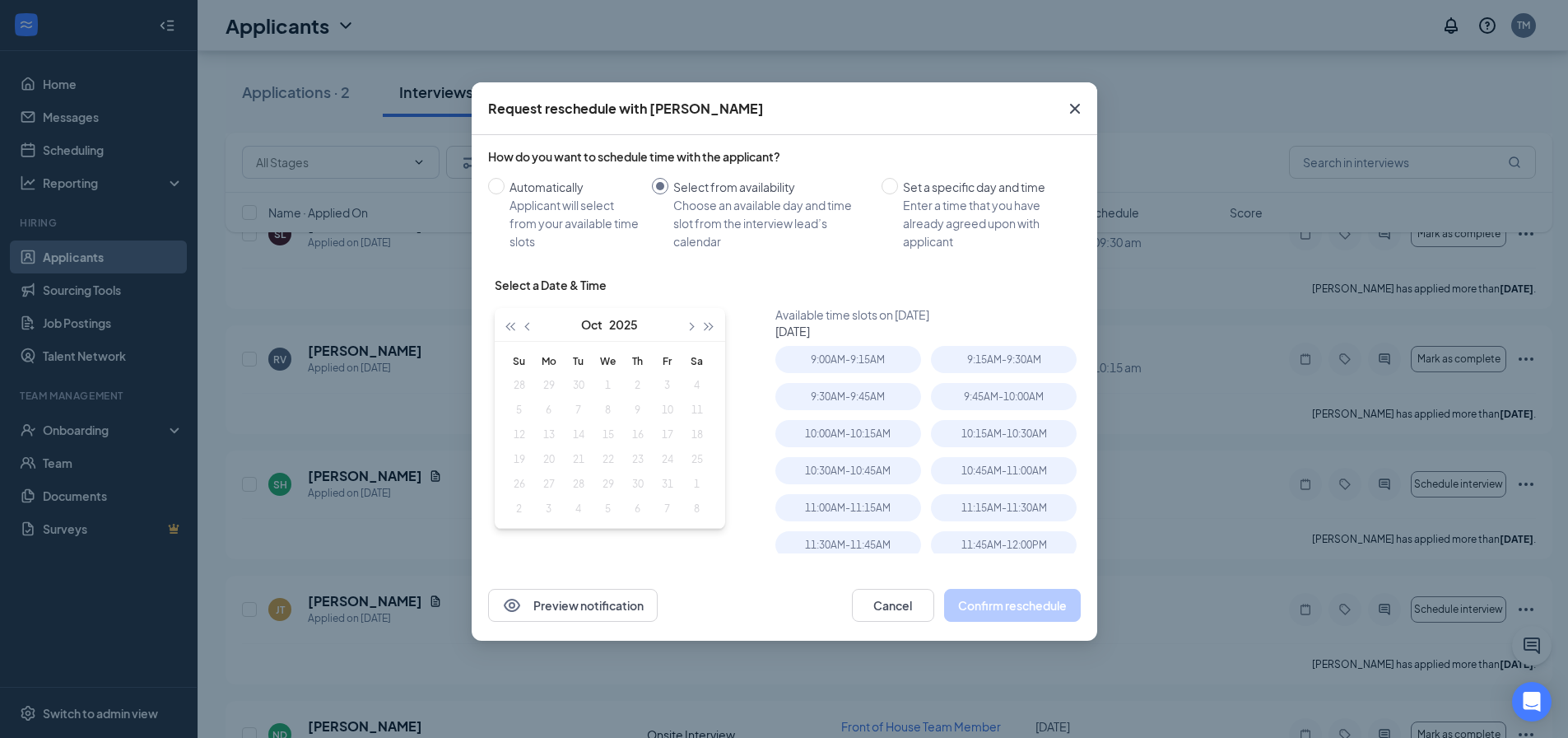
click at [547, 410] on table "Su Mo Tu We Th Fr Sa 28 29 30 1 2 3 4 5 6 7 8 9 10 11 12 13 14 15 16 17 18 19 2…" at bounding box center [609, 435] width 207 height 172
click at [550, 408] on table "Su Mo Tu We Th Fr Sa 28 29 30 1 2 3 4 5 6 7 8 9 10 11 12 13 14 15 16 17 18 19 2…" at bounding box center [609, 435] width 207 height 172
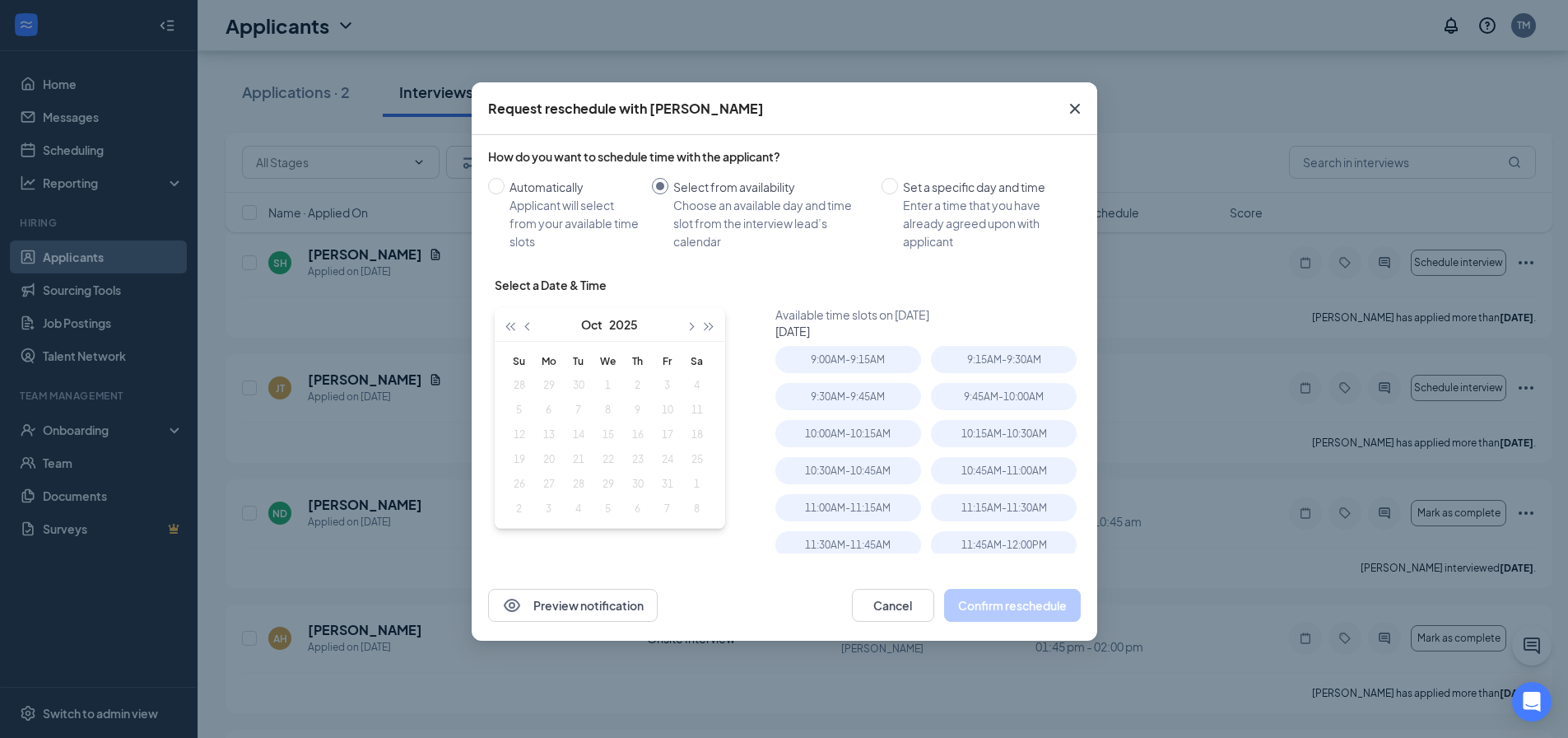
scroll to position [741, 0]
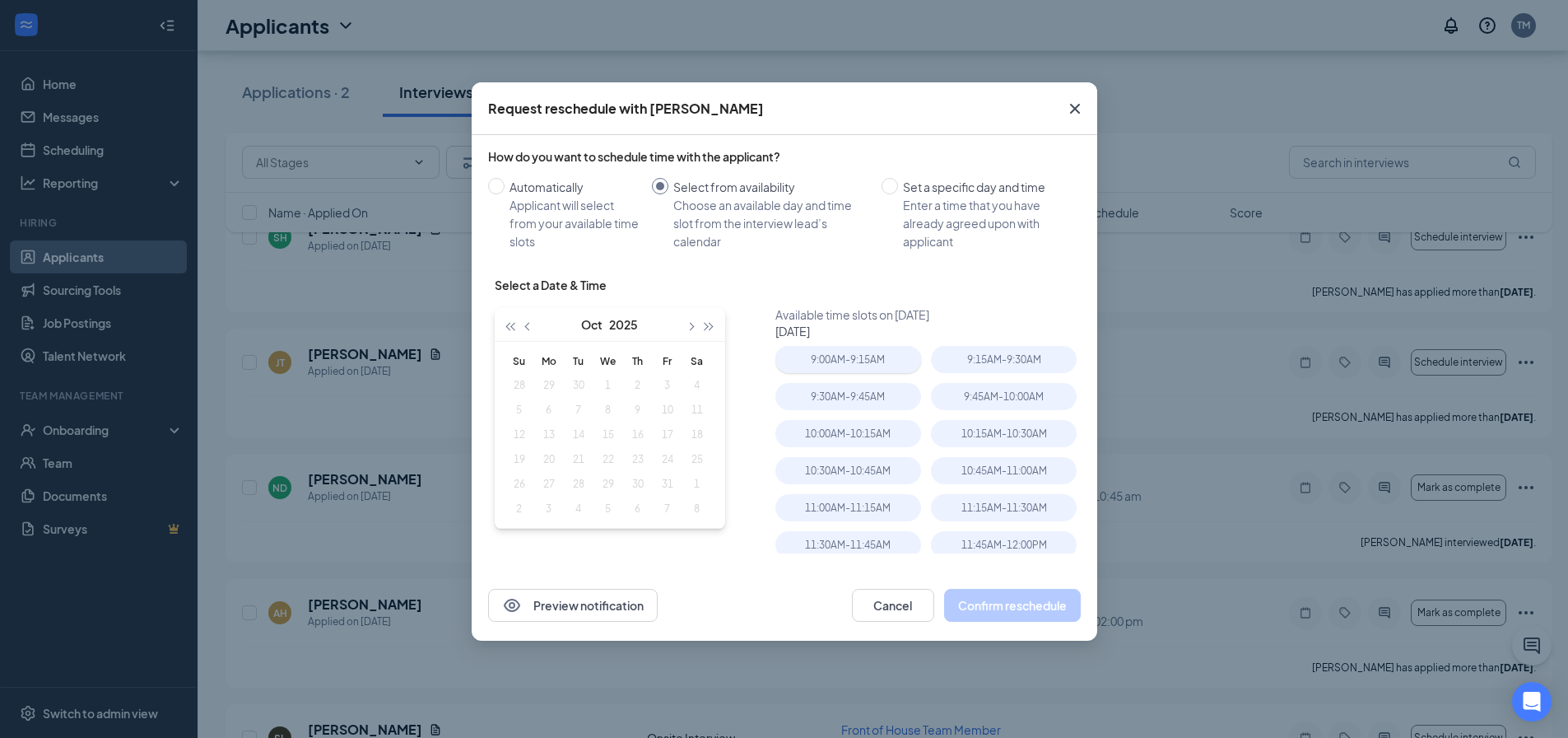
click at [835, 368] on div "9:00AM - 9:15AM" at bounding box center [848, 359] width 146 height 27
click at [544, 406] on table "Su Mo Tu We Th Fr Sa 28 29 30 1 2 3 4 5 6 7 8 9 10 11 12 13 14 15 16 17 18 19 2…" at bounding box center [609, 435] width 207 height 172
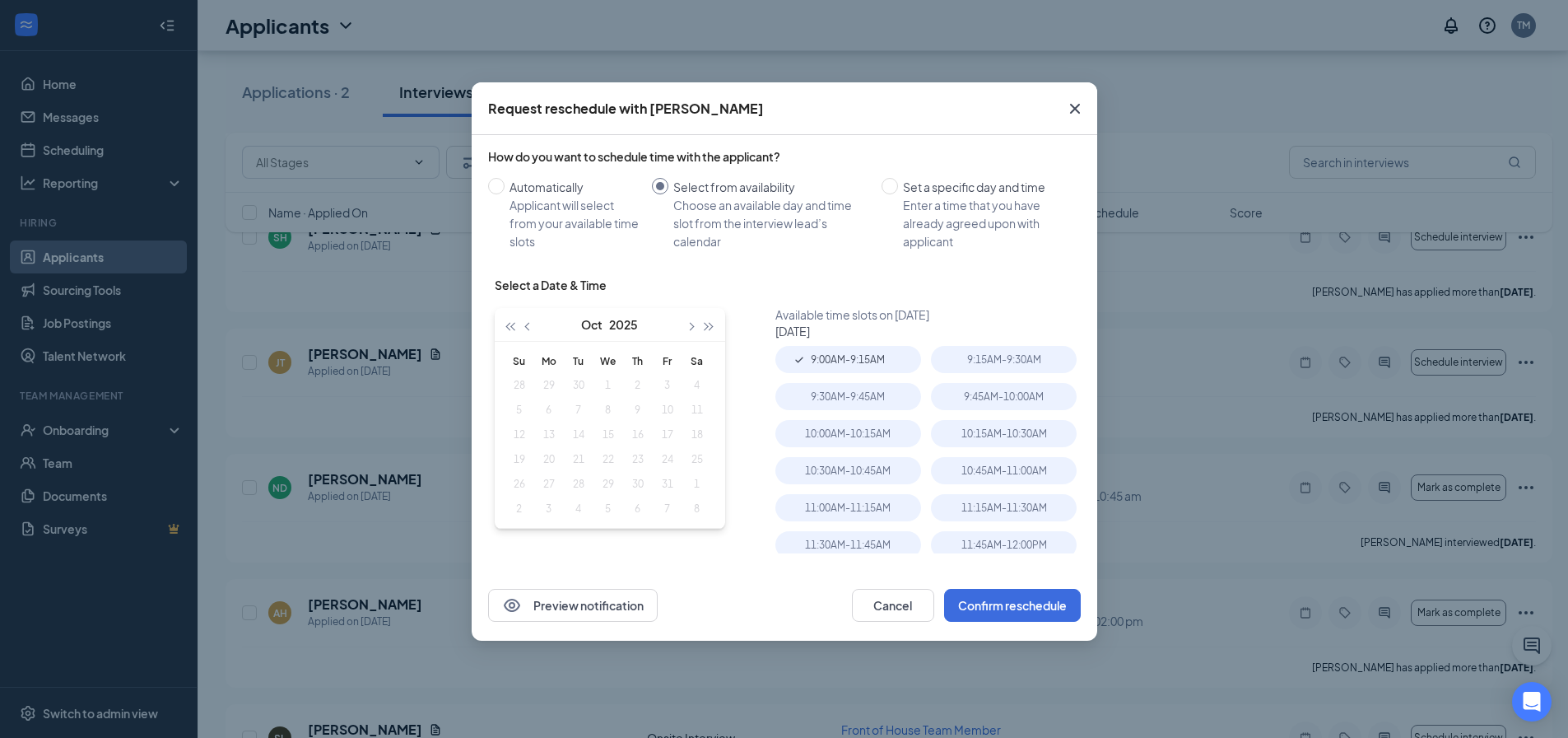
click at [544, 406] on table "Su Mo Tu We Th Fr Sa 28 29 30 1 2 3 4 5 6 7 8 9 10 11 12 13 14 15 16 17 18 19 2…" at bounding box center [609, 435] width 207 height 172
click at [533, 326] on button "button" at bounding box center [528, 324] width 18 height 33
click at [895, 186] on input "Set a specific day and time Enter a time that you have already agreed upon with…" at bounding box center [890, 186] width 16 height 16
radio input "true"
radio input "false"
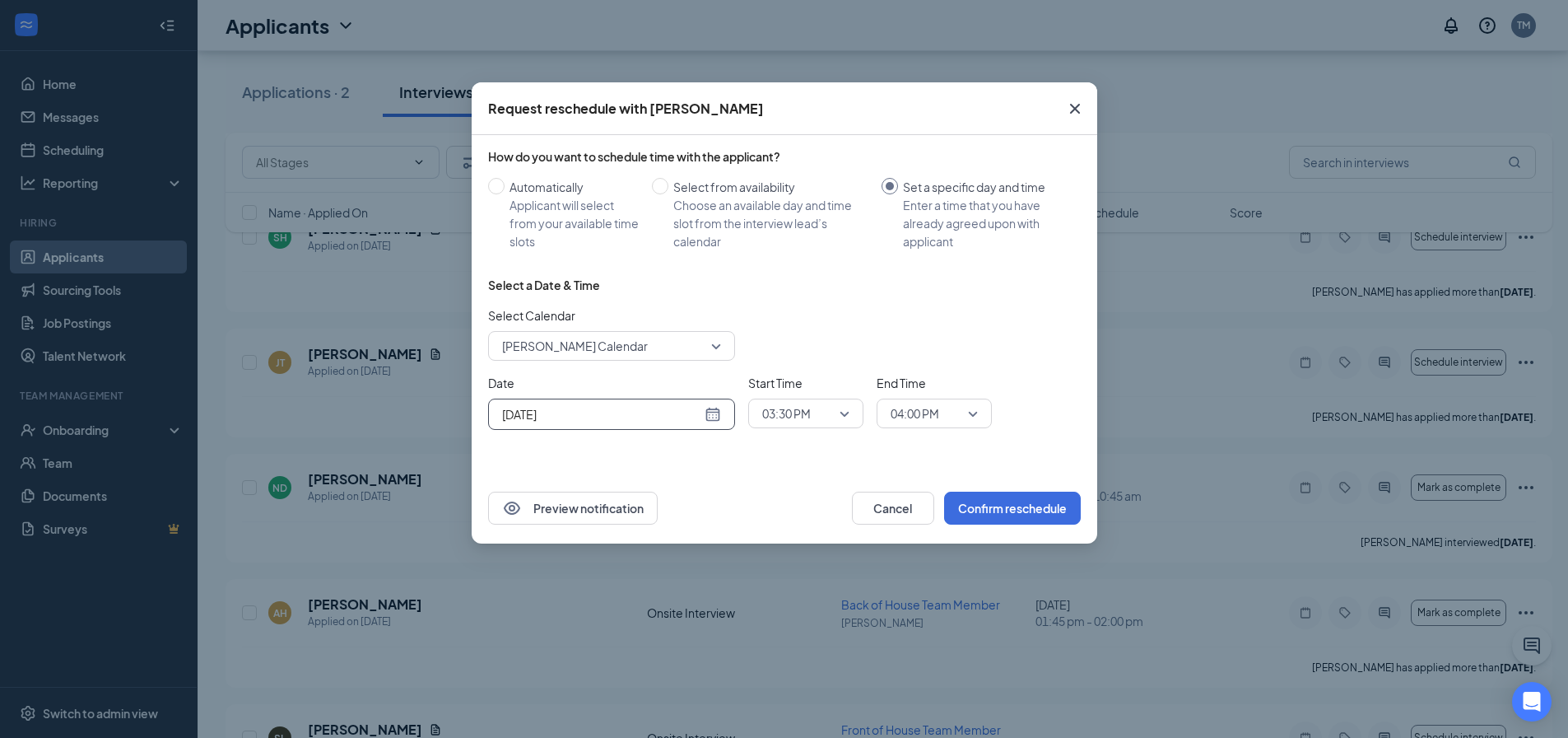
click at [710, 418] on div "[DATE]" at bounding box center [612, 414] width 219 height 18
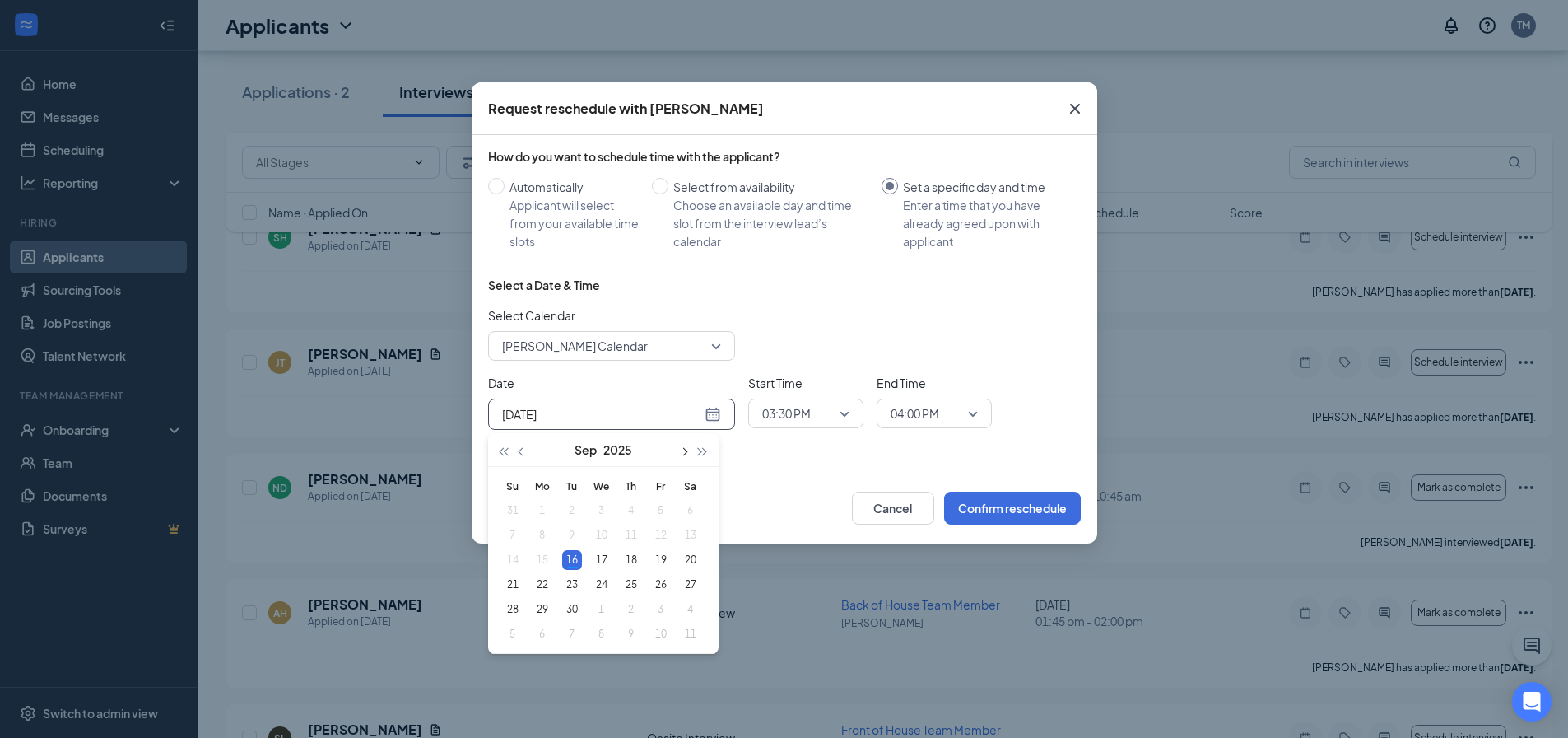
click at [682, 453] on span "button" at bounding box center [684, 451] width 8 height 8
type input "[DATE]"
click at [542, 533] on div "6" at bounding box center [542, 534] width 20 height 20
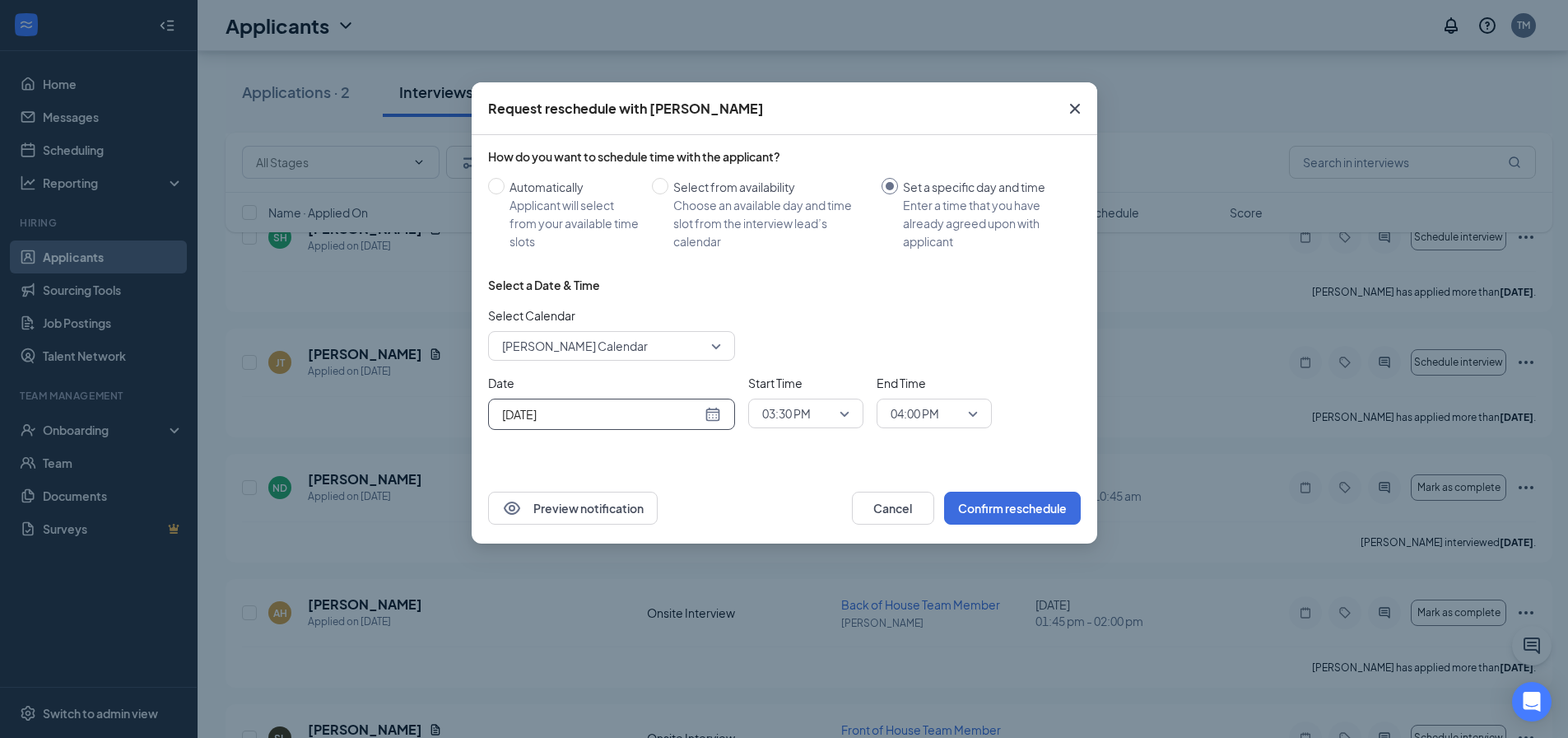
click at [838, 414] on span "03:30 PM" at bounding box center [806, 413] width 88 height 25
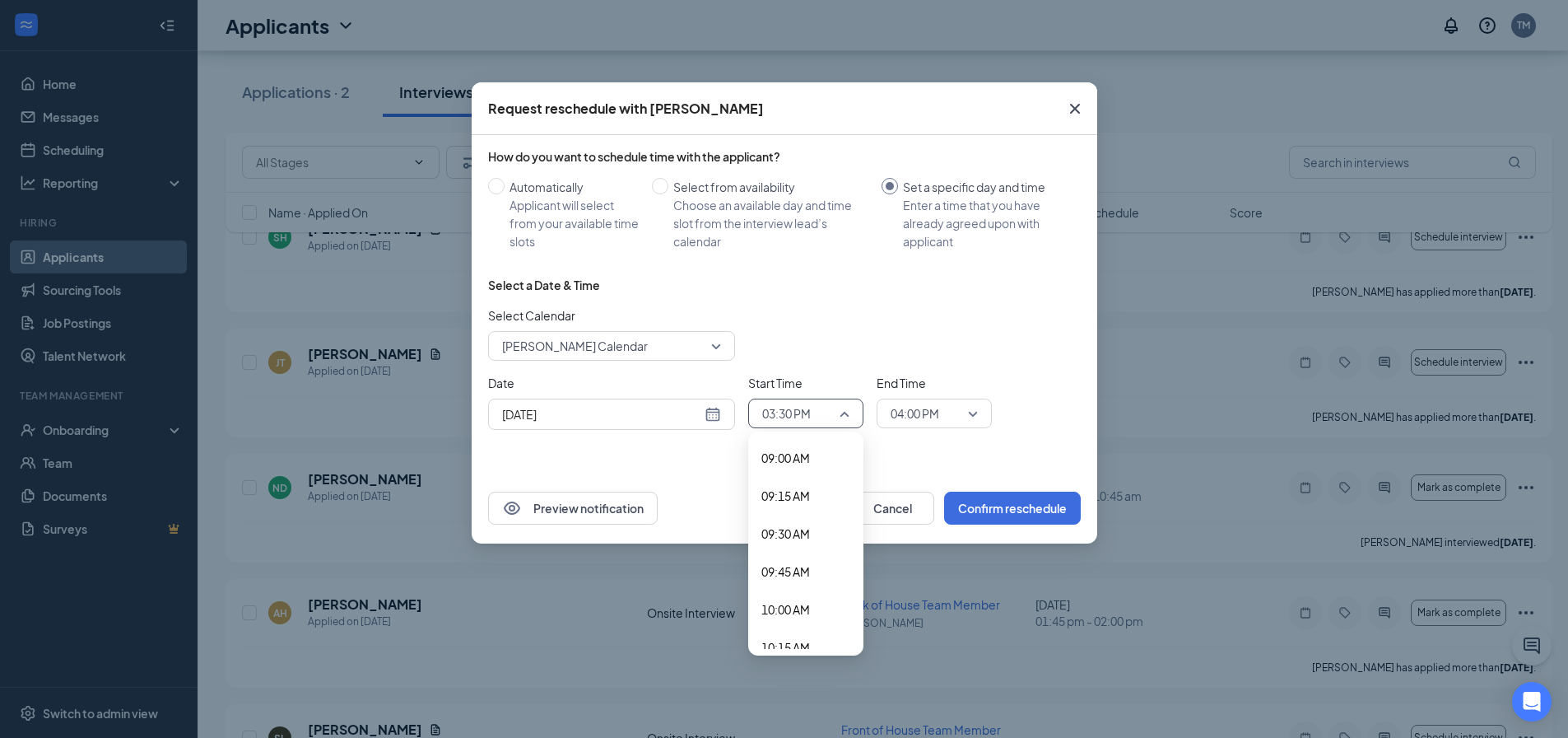
scroll to position [1271, 0]
click at [799, 590] on span "09:15 AM" at bounding box center [786, 586] width 49 height 18
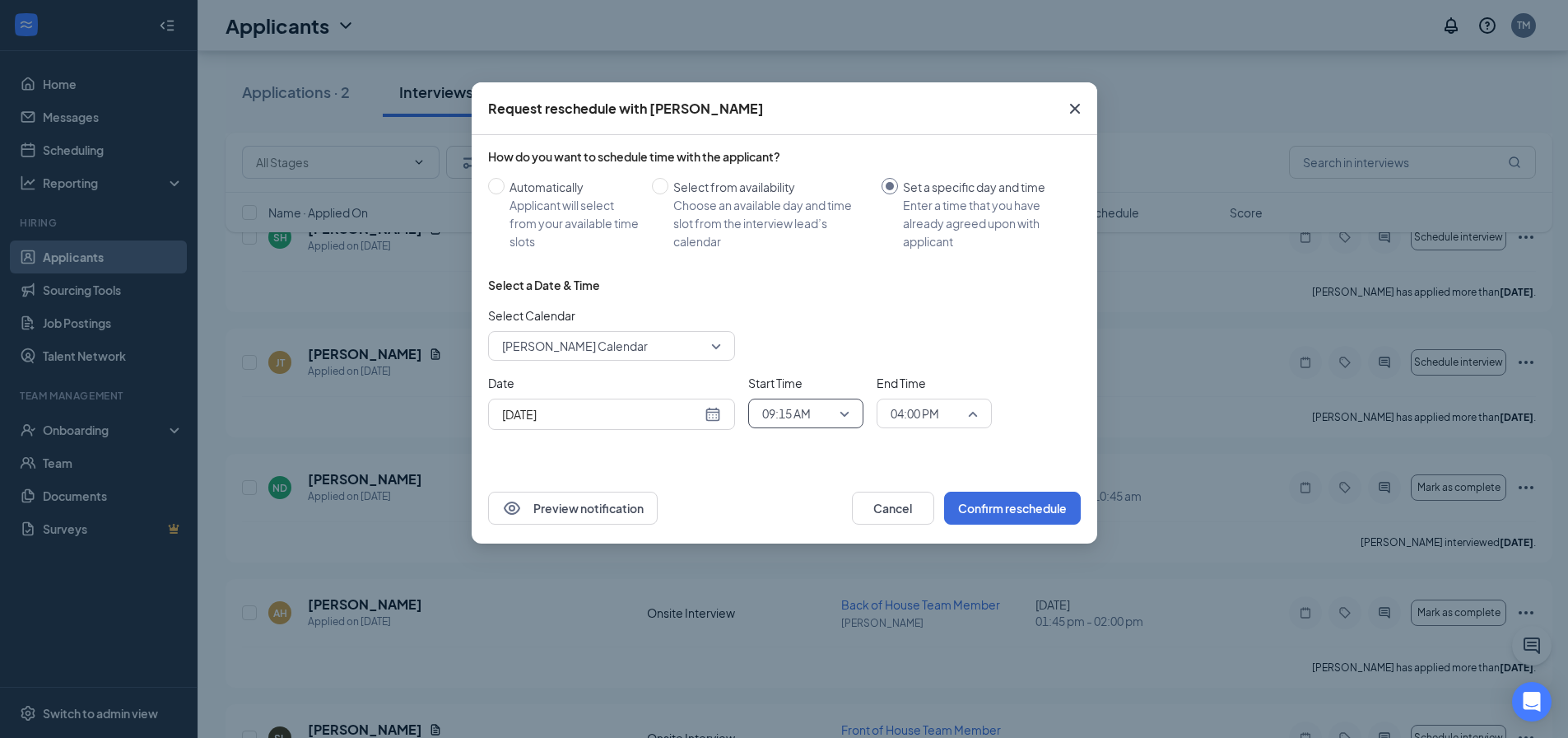
click at [942, 424] on span "04:00 PM" at bounding box center [926, 413] width 73 height 25
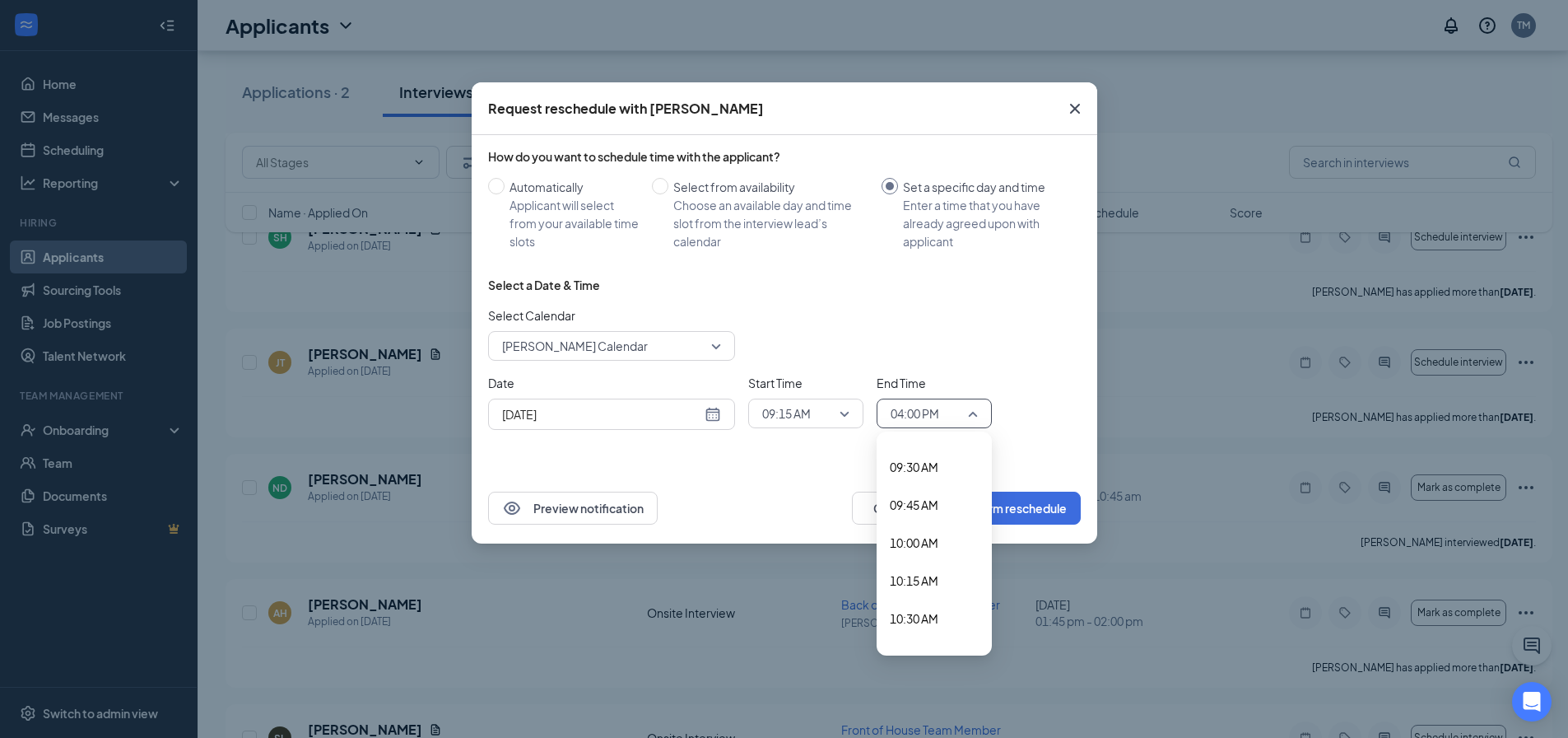
scroll to position [1347, 0]
click at [936, 538] on div "09:30 AM" at bounding box center [934, 549] width 115 height 38
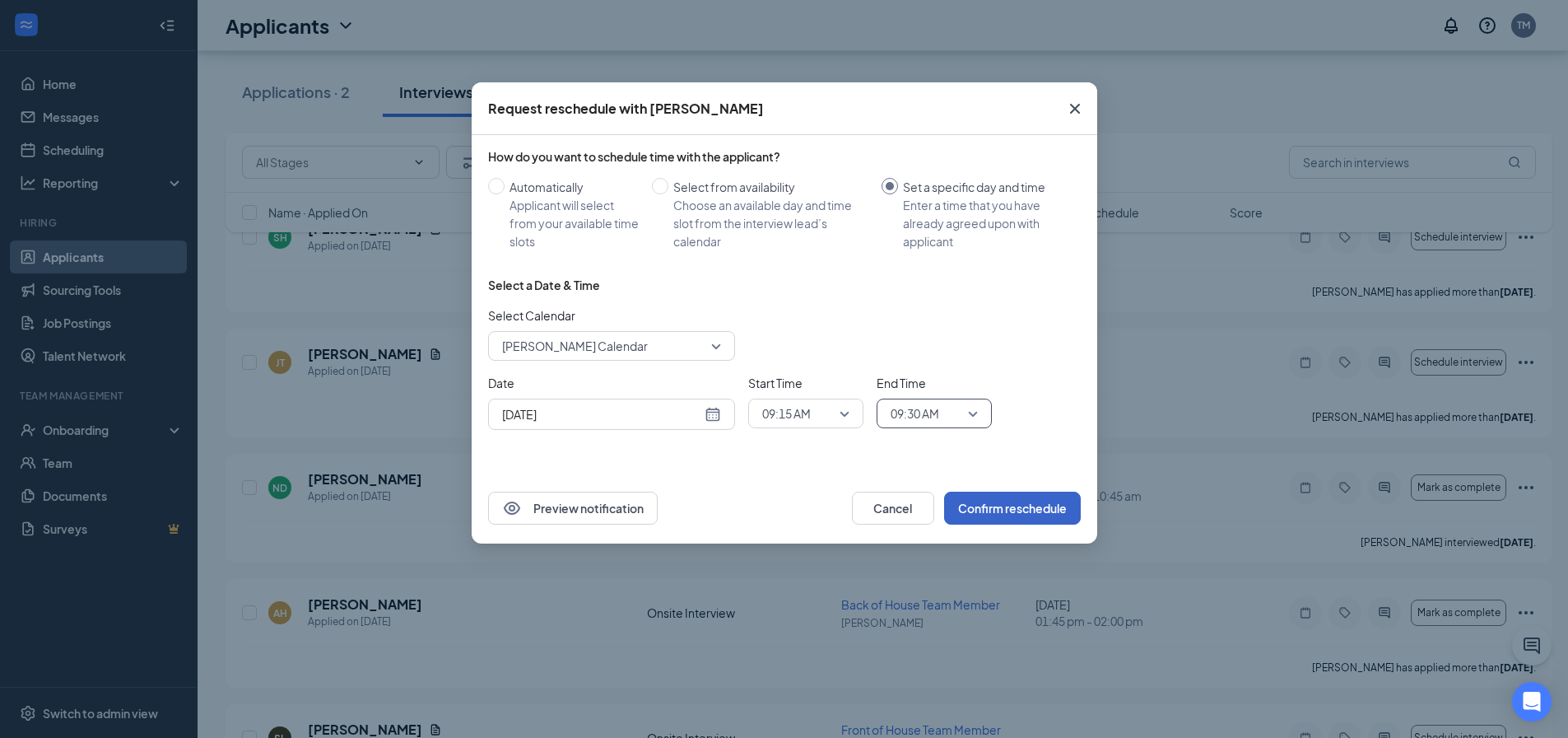
click at [1022, 508] on button "Confirm reschedule" at bounding box center [1012, 508] width 137 height 33
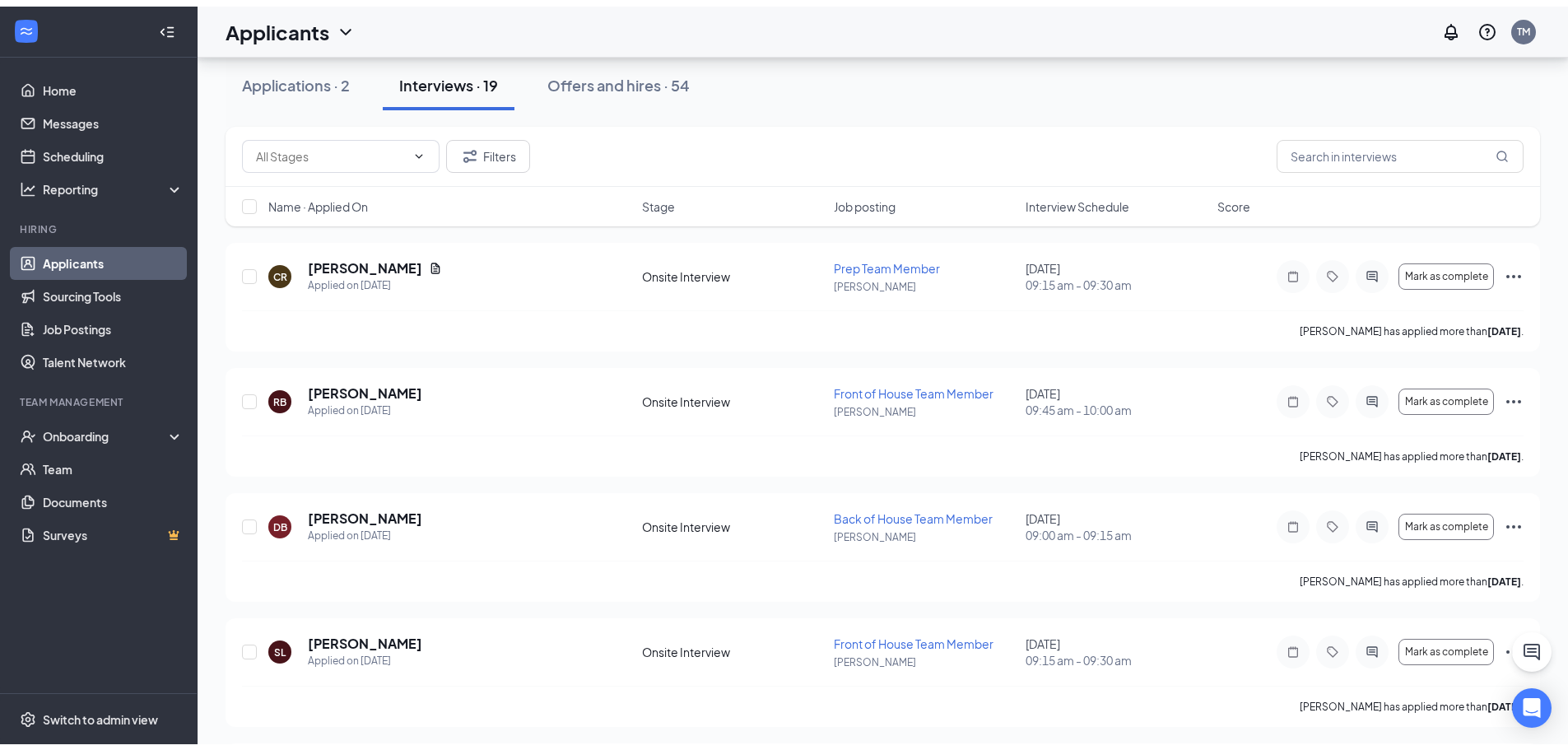
scroll to position [0, 0]
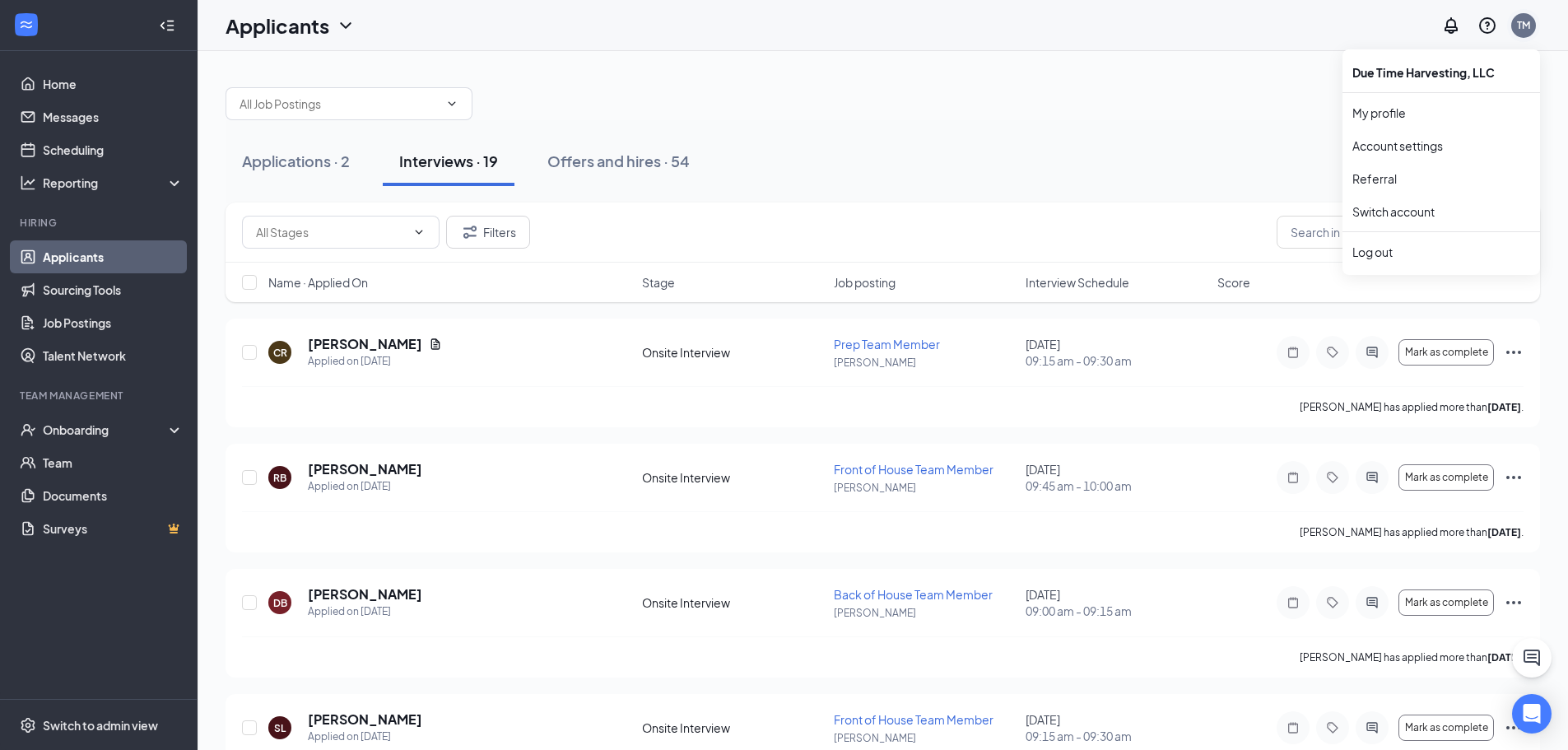
click at [1517, 23] on div "TM" at bounding box center [1524, 24] width 13 height 14
click at [1439, 264] on li "Log out" at bounding box center [1442, 252] width 198 height 33
